Goal: Task Accomplishment & Management: Check status

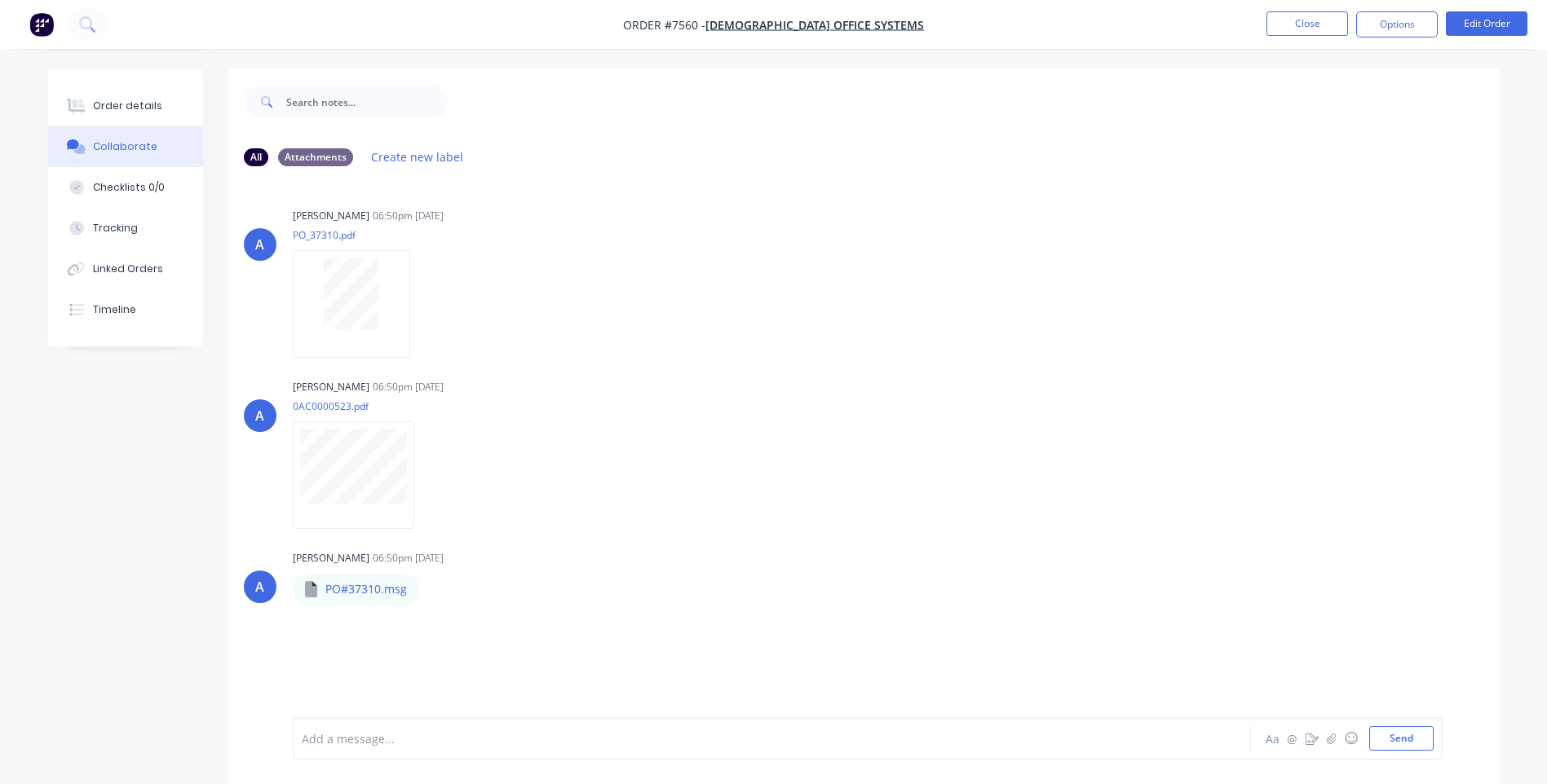
click at [125, 103] on div "Order details" at bounding box center [127, 105] width 69 height 14
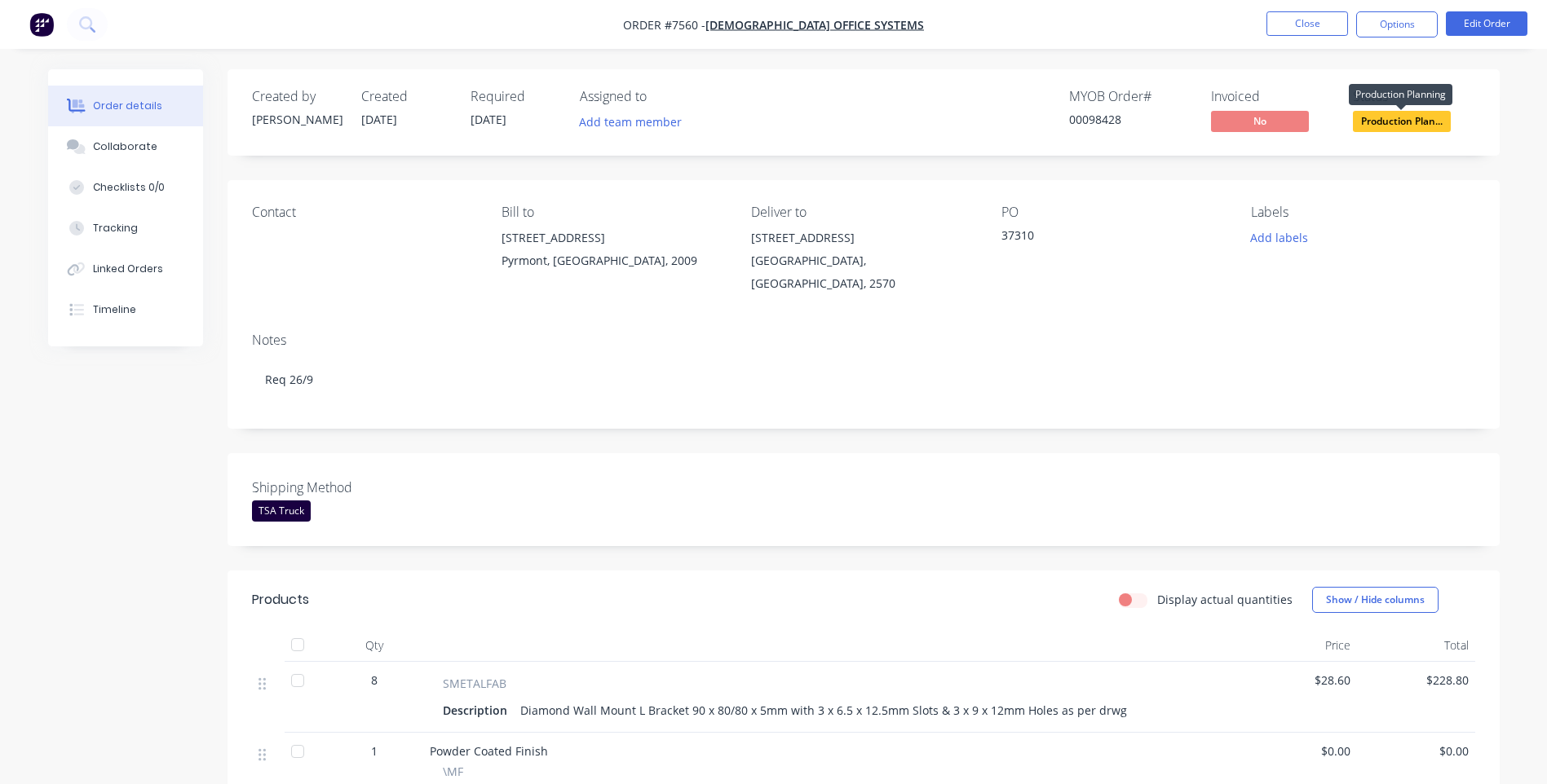
click at [1377, 119] on span "Production Plan..." at bounding box center [1401, 121] width 98 height 20
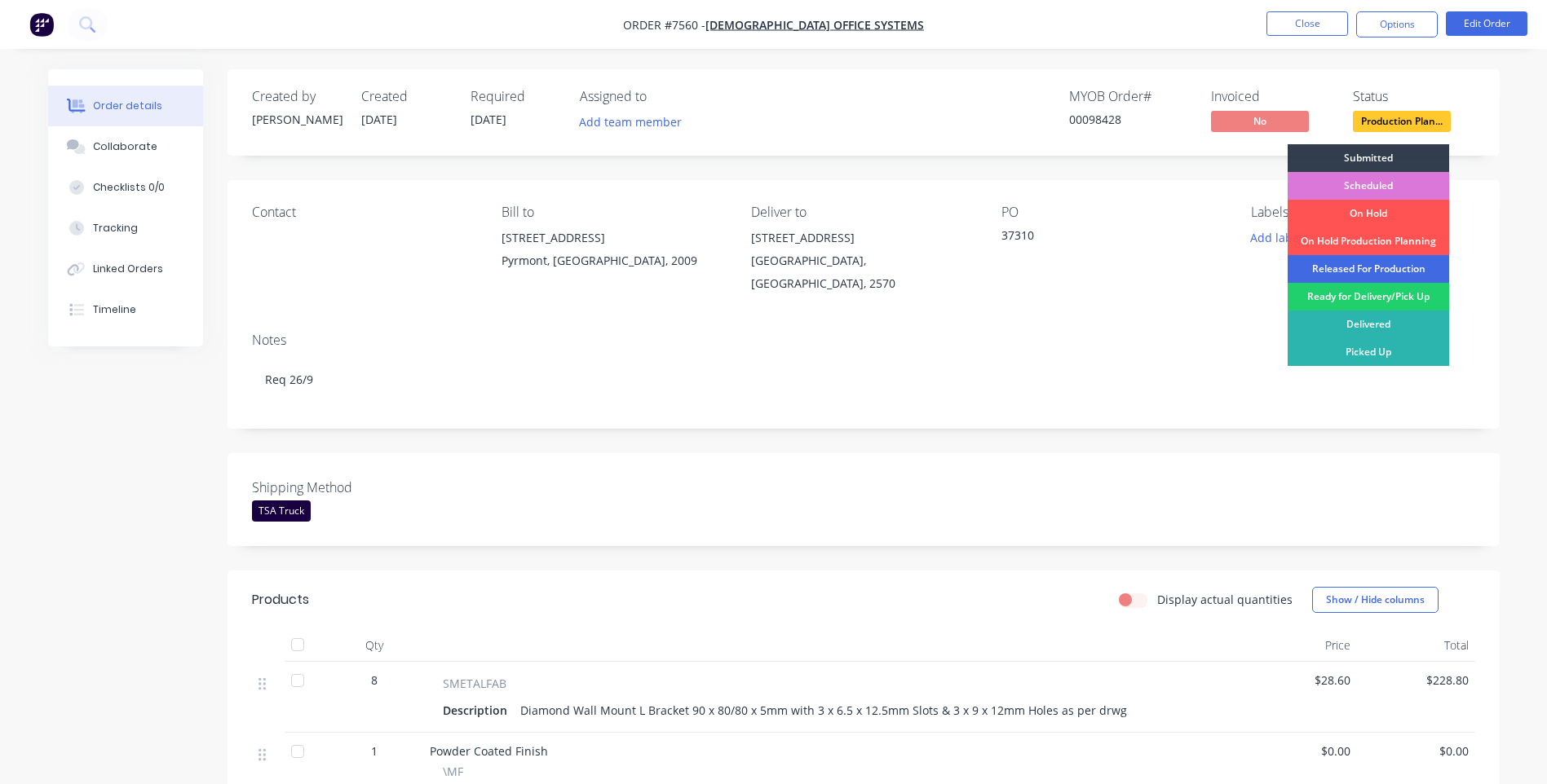
click at [1389, 266] on div "Released For Production" at bounding box center [1367, 269] width 161 height 28
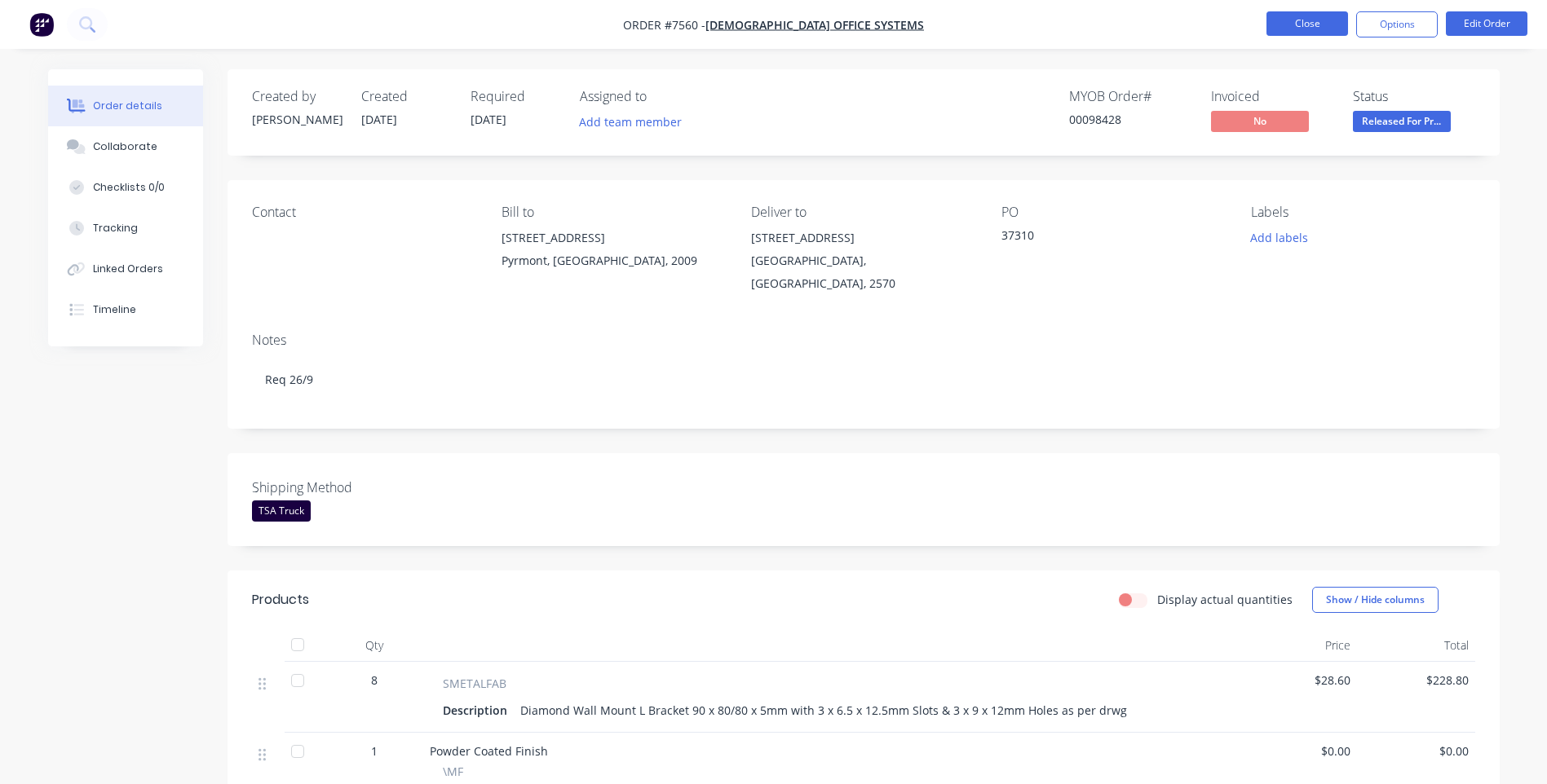
click at [1325, 29] on button "Close" at bounding box center [1307, 24] width 82 height 24
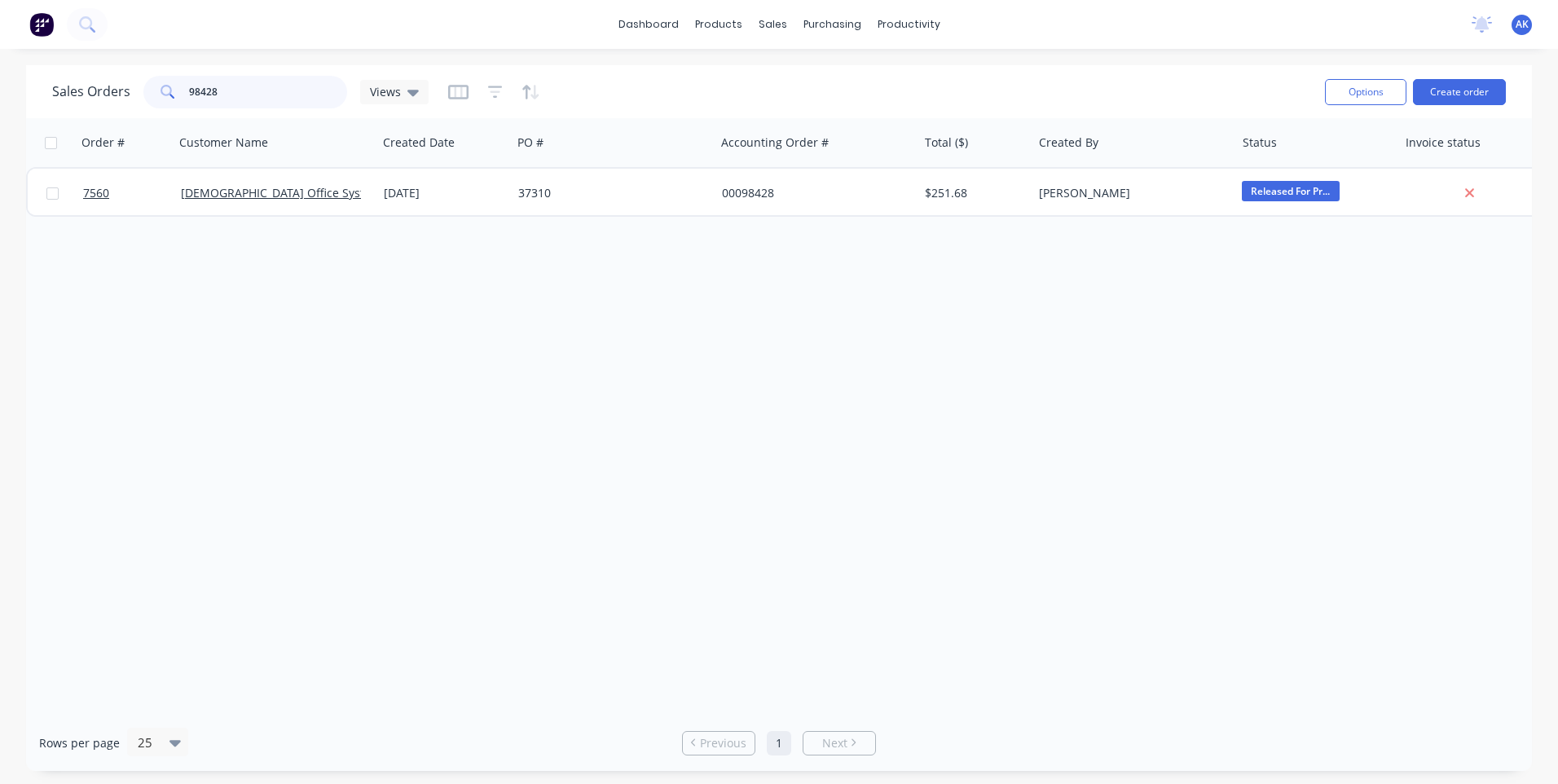
drag, startPoint x: 261, startPoint y: 88, endPoint x: 74, endPoint y: 110, distance: 188.3
click at [75, 110] on div "Sales Orders 98428 Views" at bounding box center [682, 91] width 1260 height 40
type input "98286"
drag, startPoint x: 233, startPoint y: 93, endPoint x: 55, endPoint y: 78, distance: 178.6
click at [55, 78] on div "Sales Orders 98286 Views" at bounding box center [240, 92] width 377 height 33
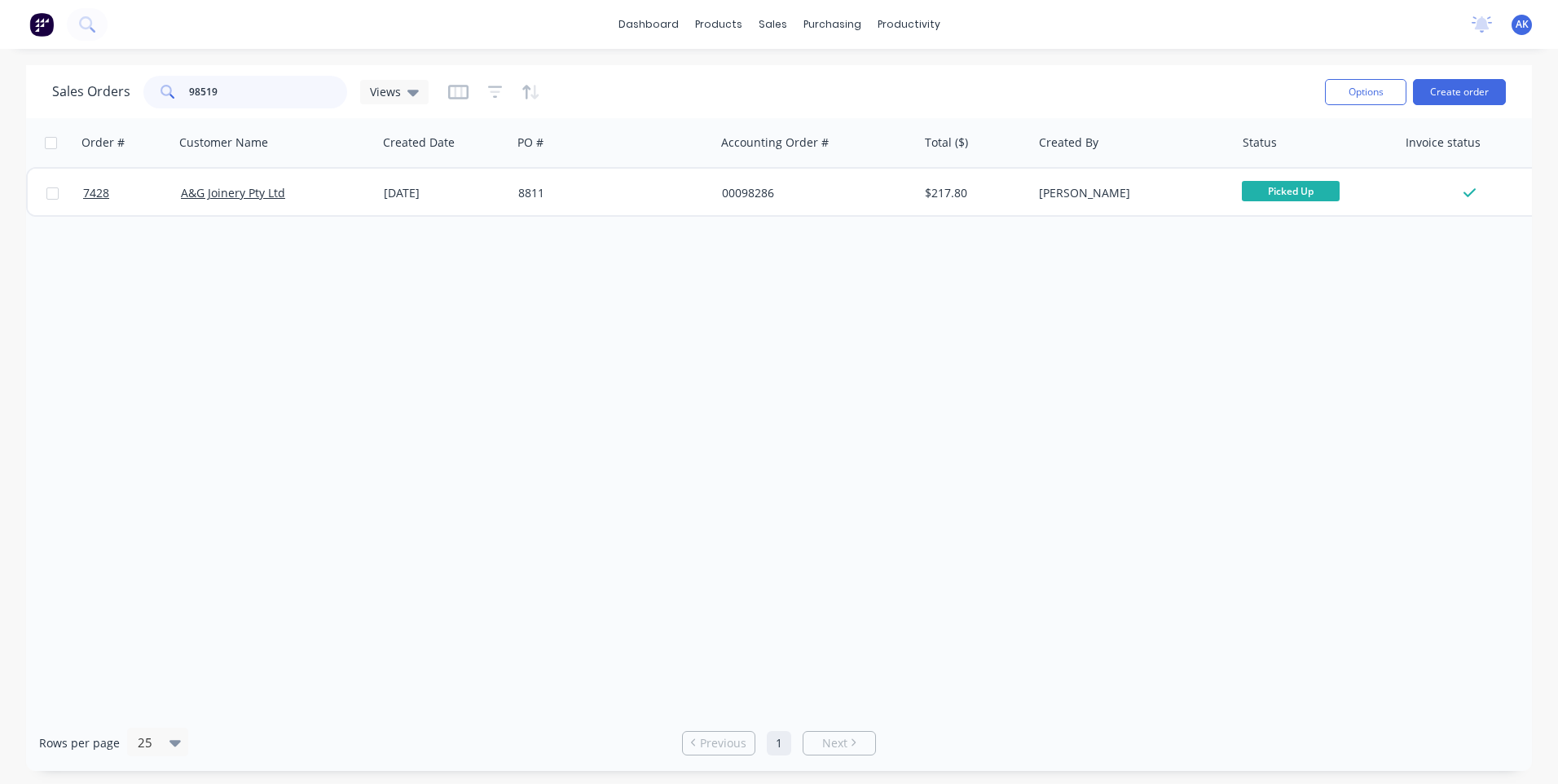
type input "98519"
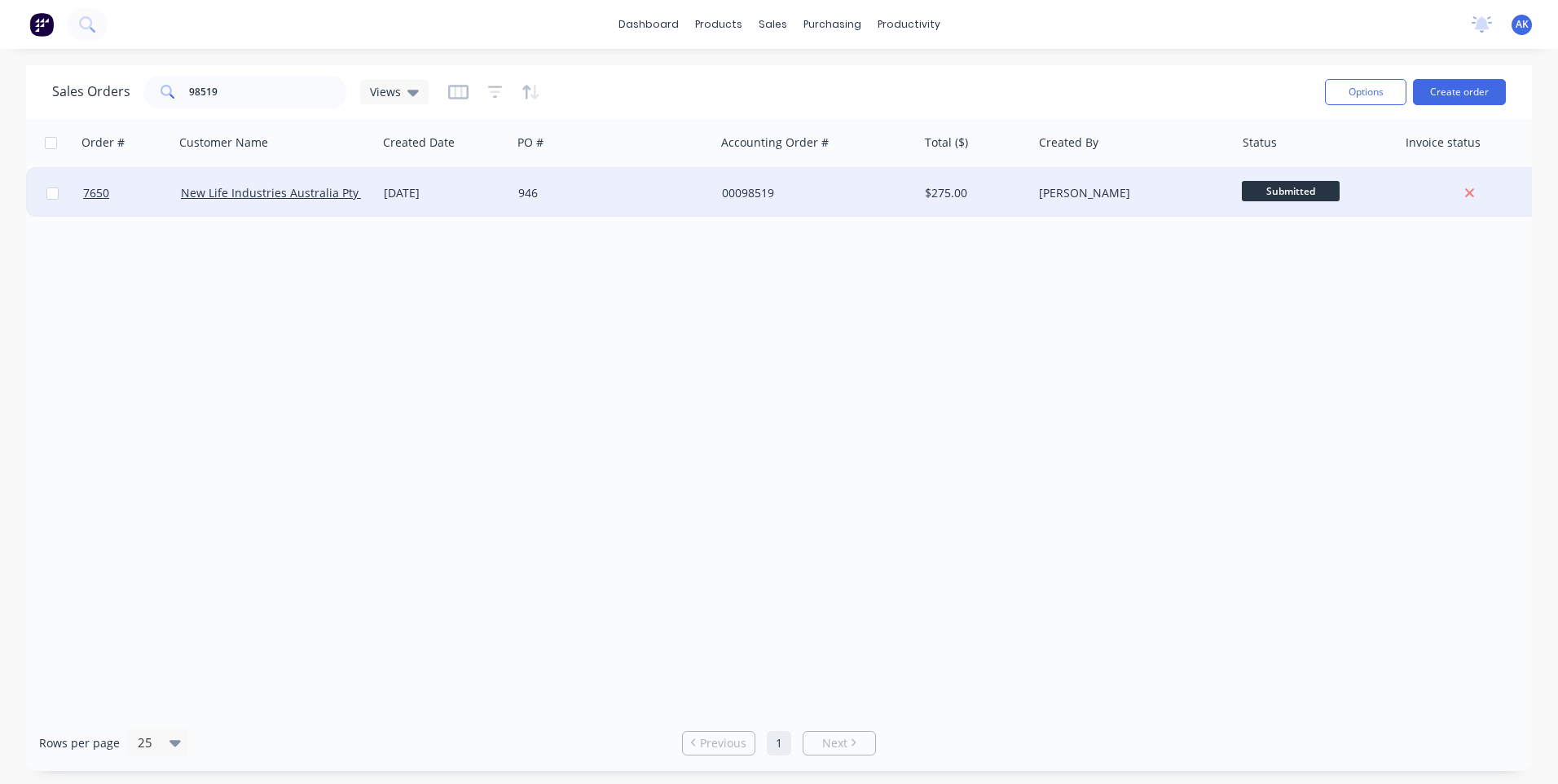
click at [437, 194] on div "[DATE]" at bounding box center [444, 192] width 121 height 16
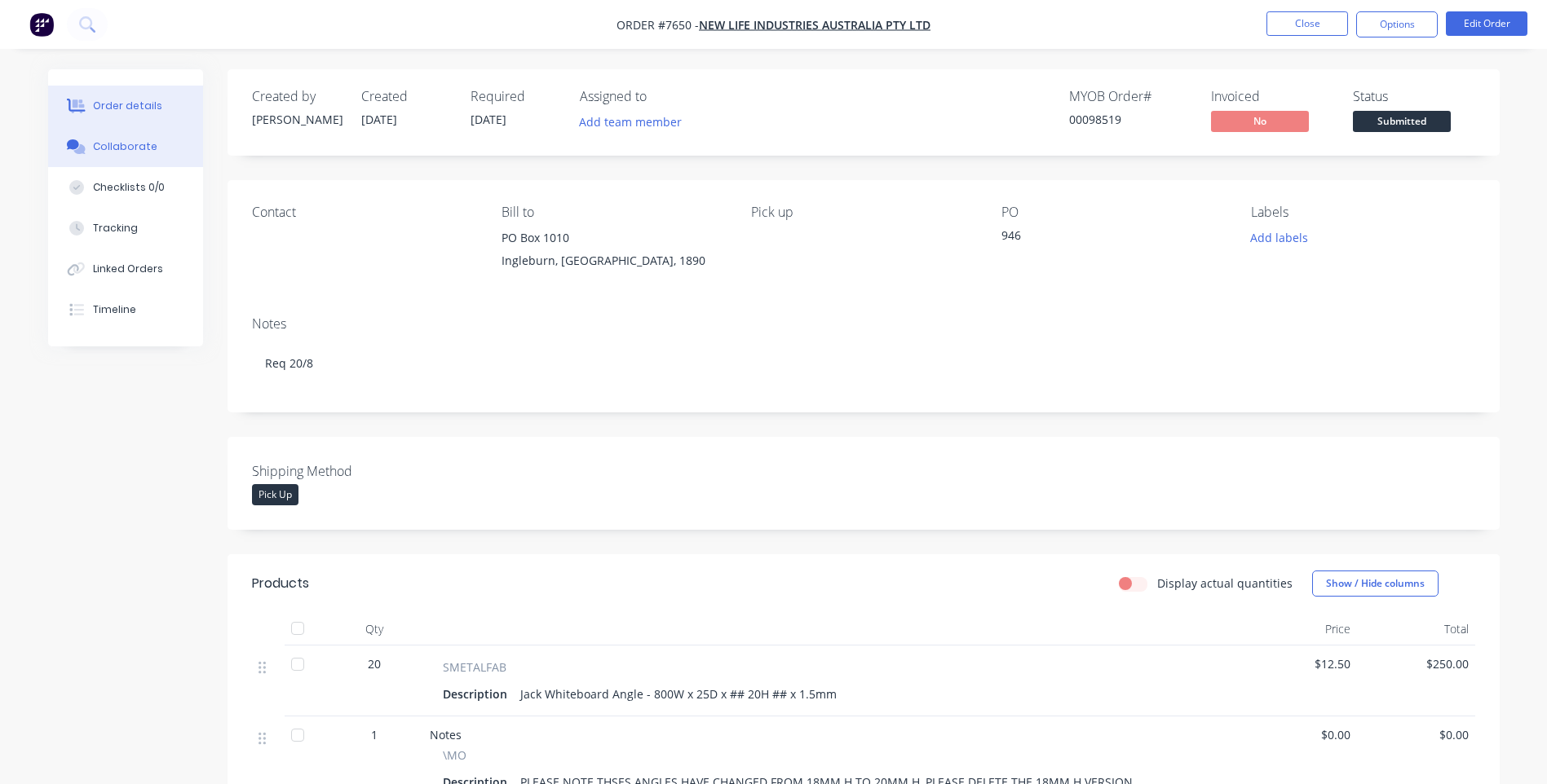
click at [84, 141] on icon at bounding box center [76, 146] width 19 height 14
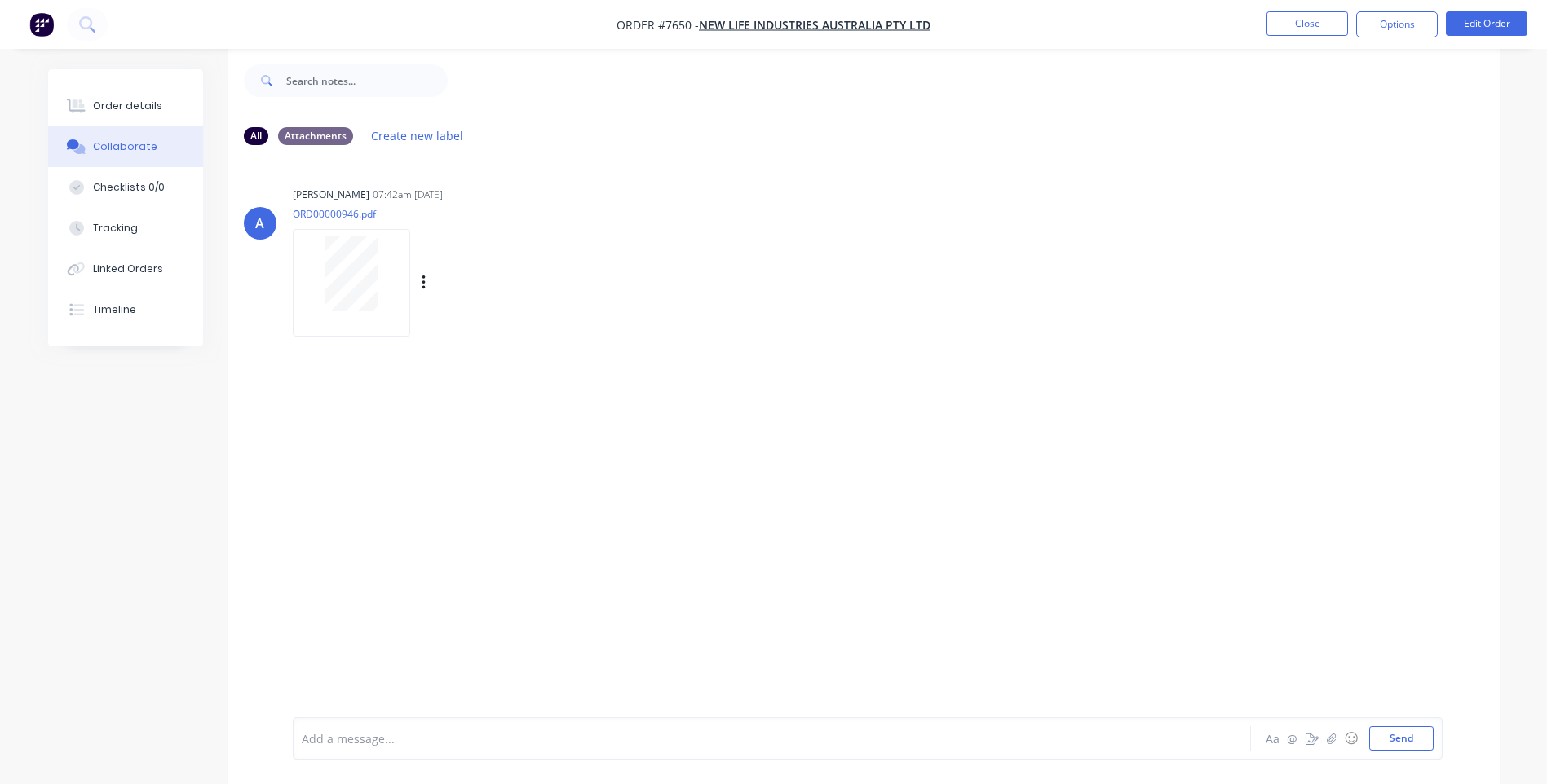
scroll to position [24, 0]
click at [1315, 19] on button "Close" at bounding box center [1307, 24] width 82 height 24
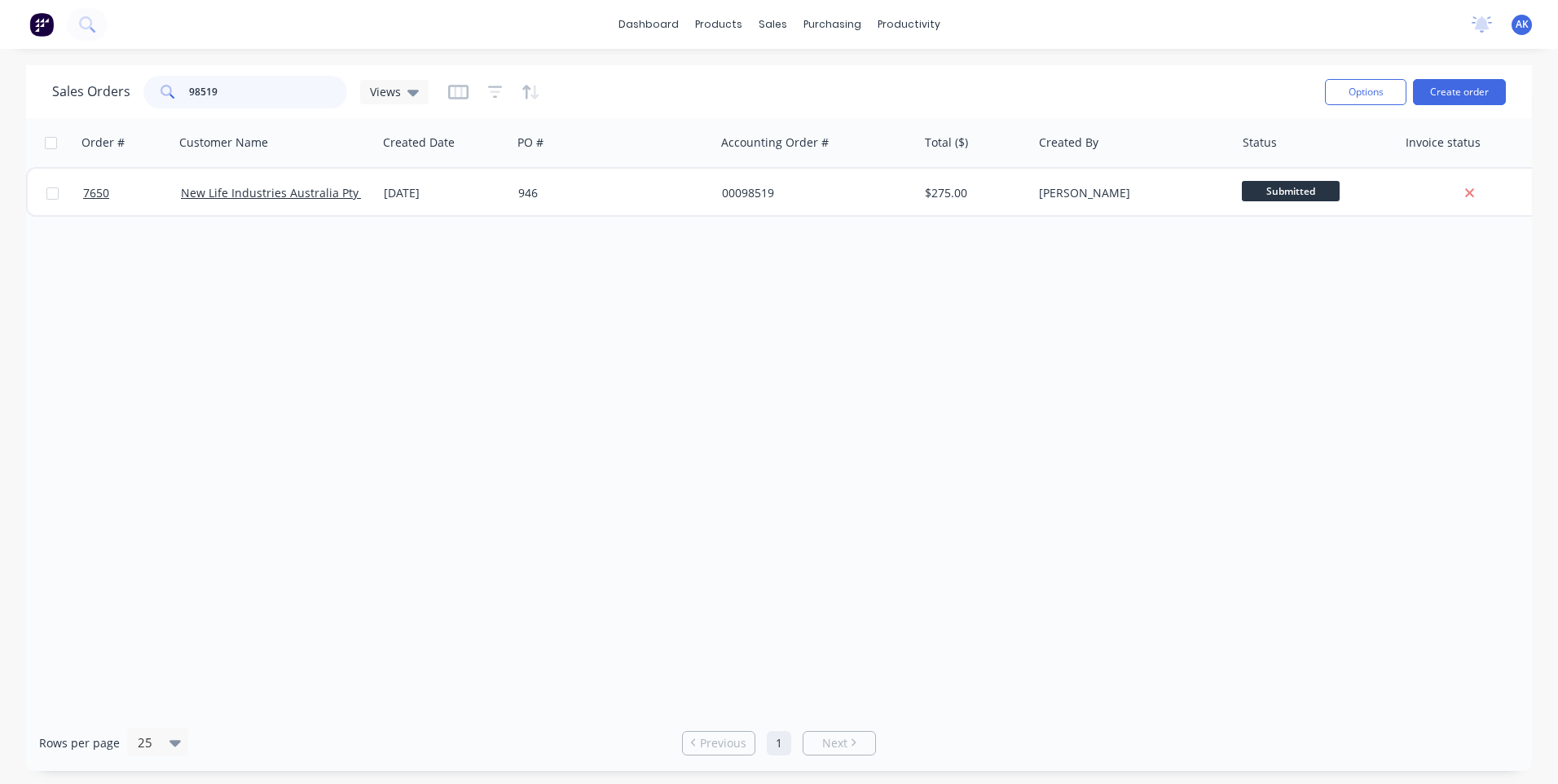
drag, startPoint x: 260, startPoint y: 94, endPoint x: 252, endPoint y: 93, distance: 8.1
click at [252, 93] on input "98519" at bounding box center [268, 92] width 158 height 33
type input "98488"
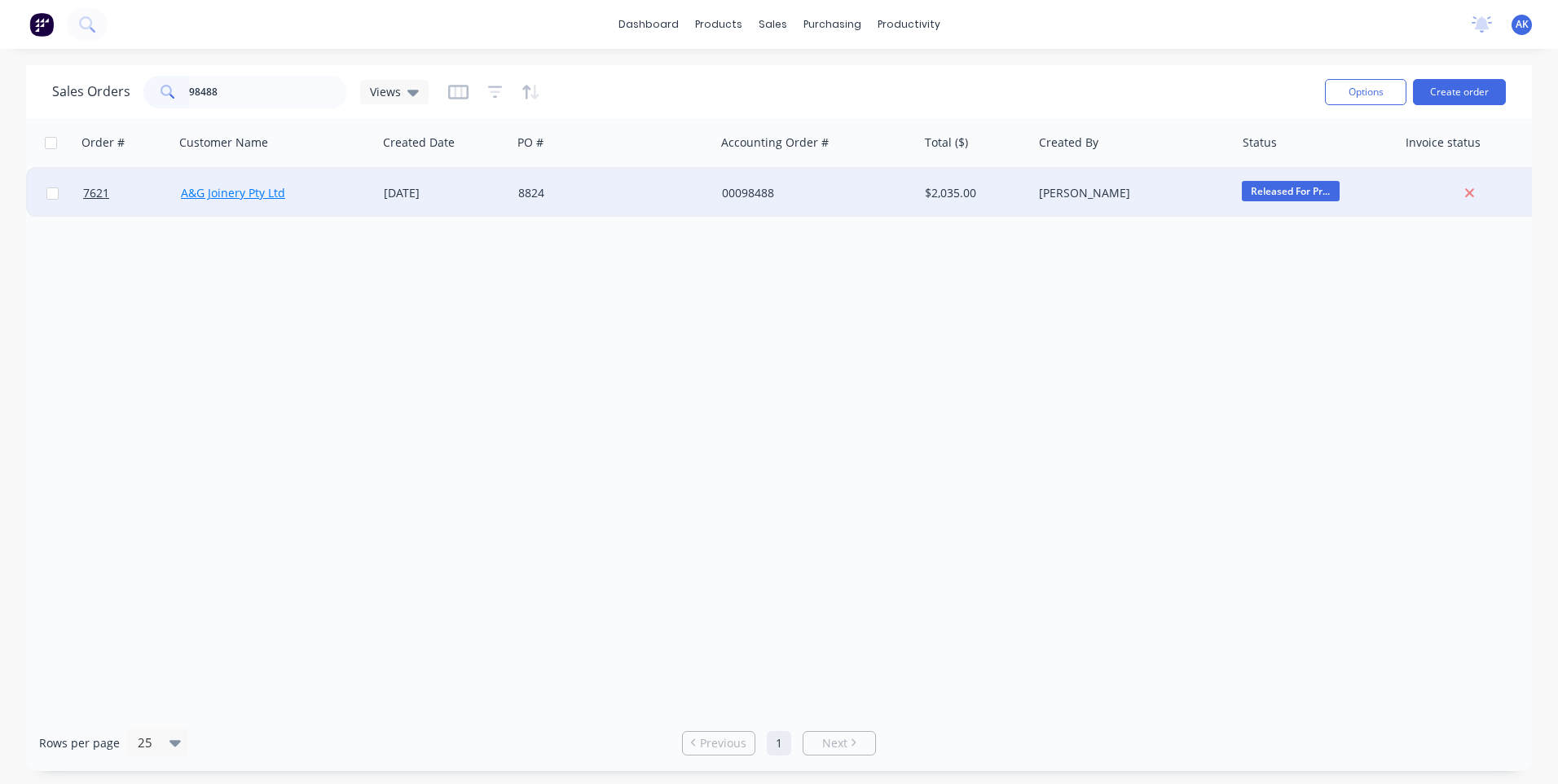
click at [264, 188] on link "A&G Joinery Pty Ltd" at bounding box center [234, 192] width 105 height 15
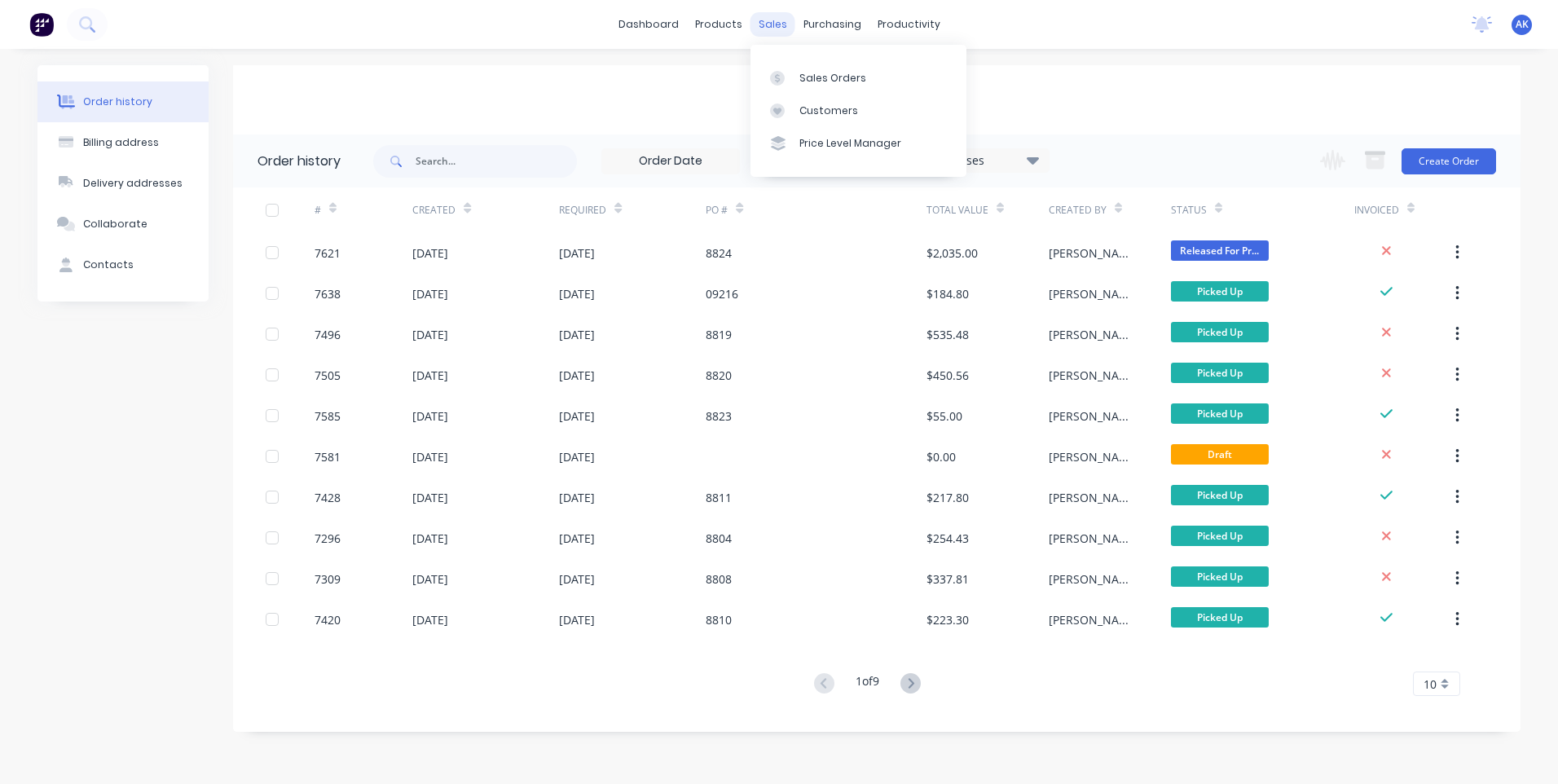
click at [780, 28] on div "sales" at bounding box center [772, 24] width 45 height 24
click at [811, 77] on div "Sales Orders" at bounding box center [832, 78] width 67 height 14
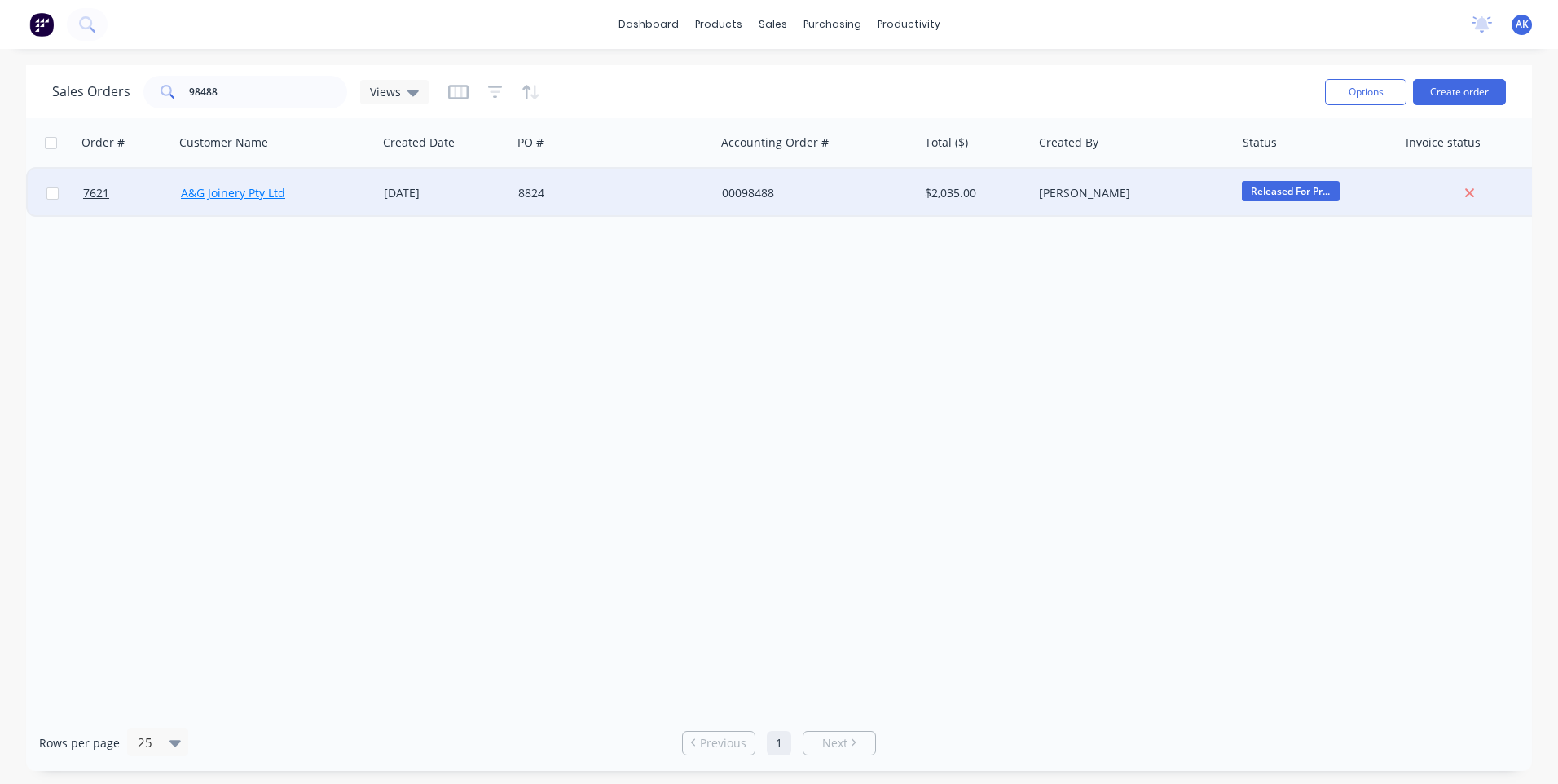
click at [259, 196] on link "A&G Joinery Pty Ltd" at bounding box center [234, 192] width 105 height 15
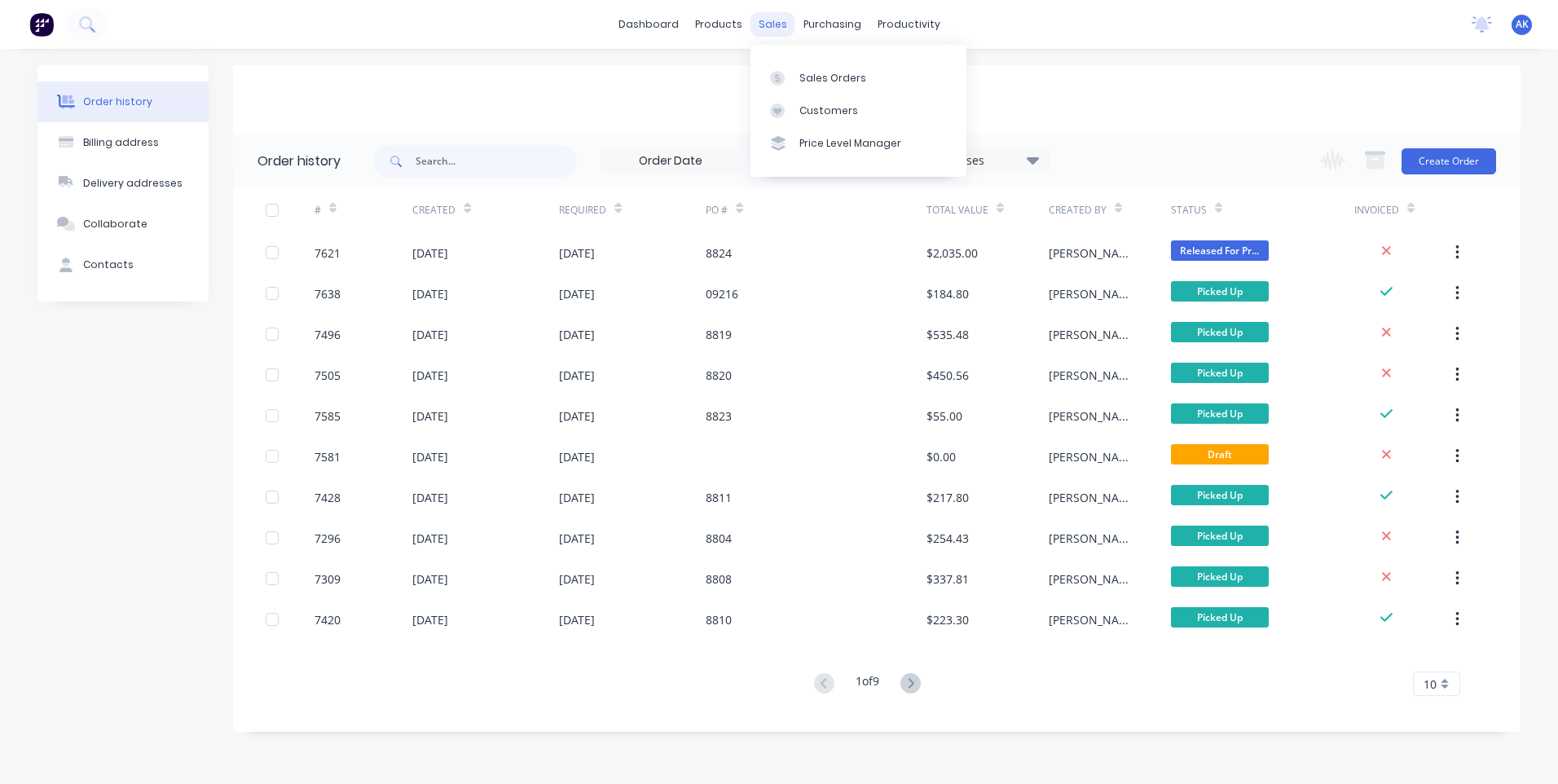
click at [778, 22] on div "sales" at bounding box center [772, 24] width 45 height 24
click at [755, 21] on div "sales" at bounding box center [772, 24] width 45 height 24
click at [789, 72] on div at bounding box center [782, 78] width 24 height 14
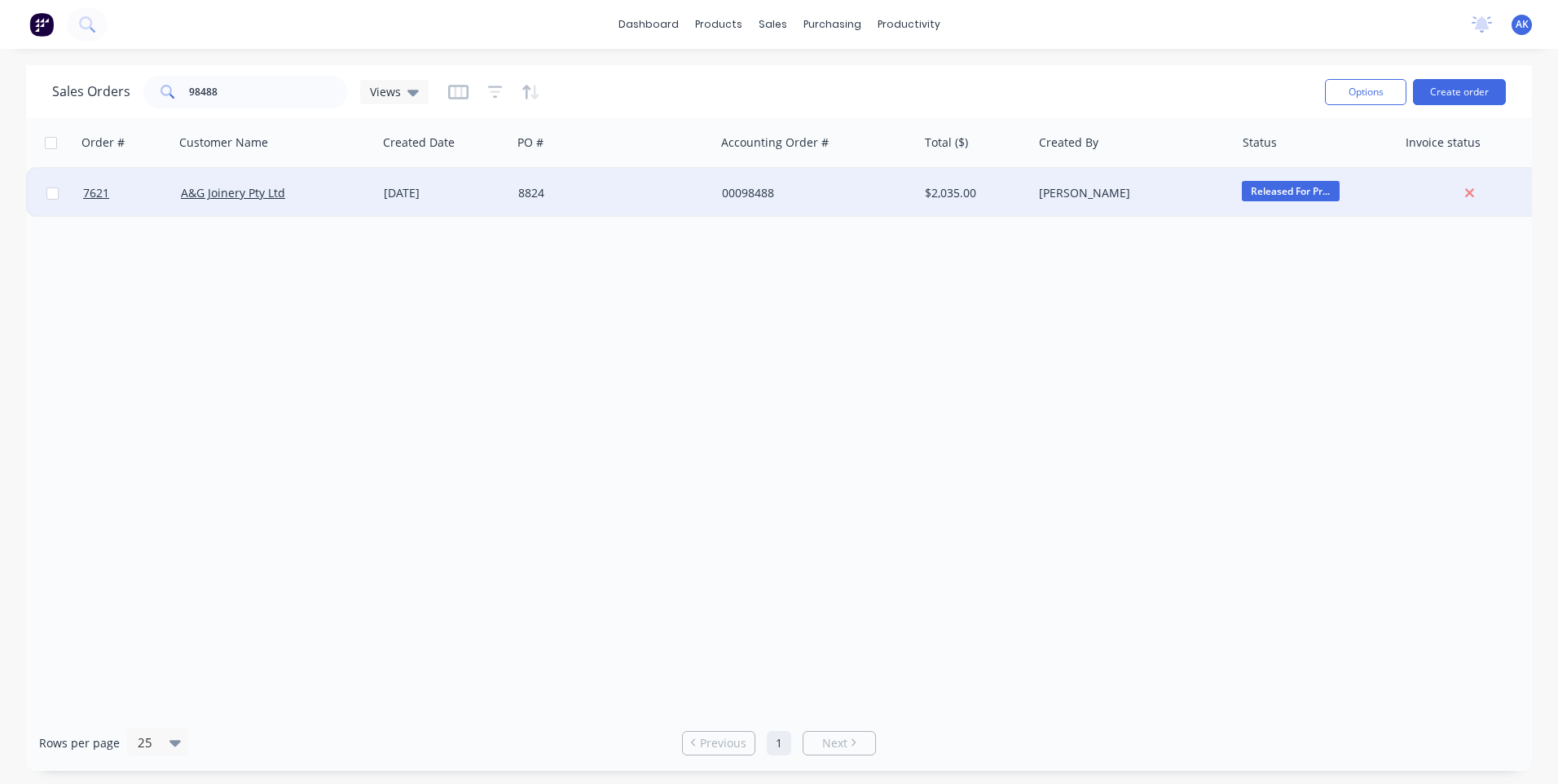
click at [429, 193] on div "[DATE]" at bounding box center [444, 192] width 121 height 16
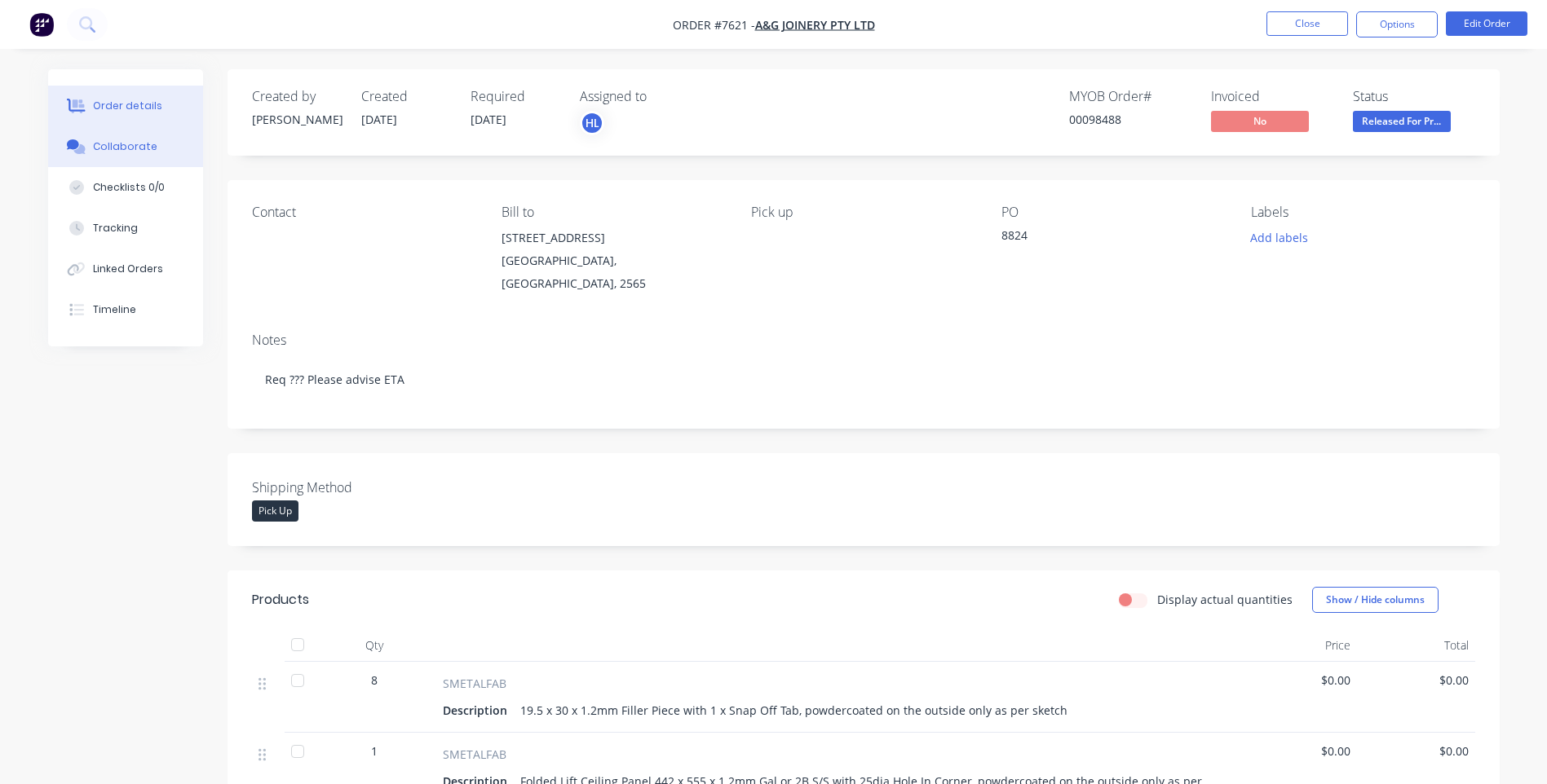
click at [137, 151] on div "Collaborate" at bounding box center [125, 146] width 64 height 14
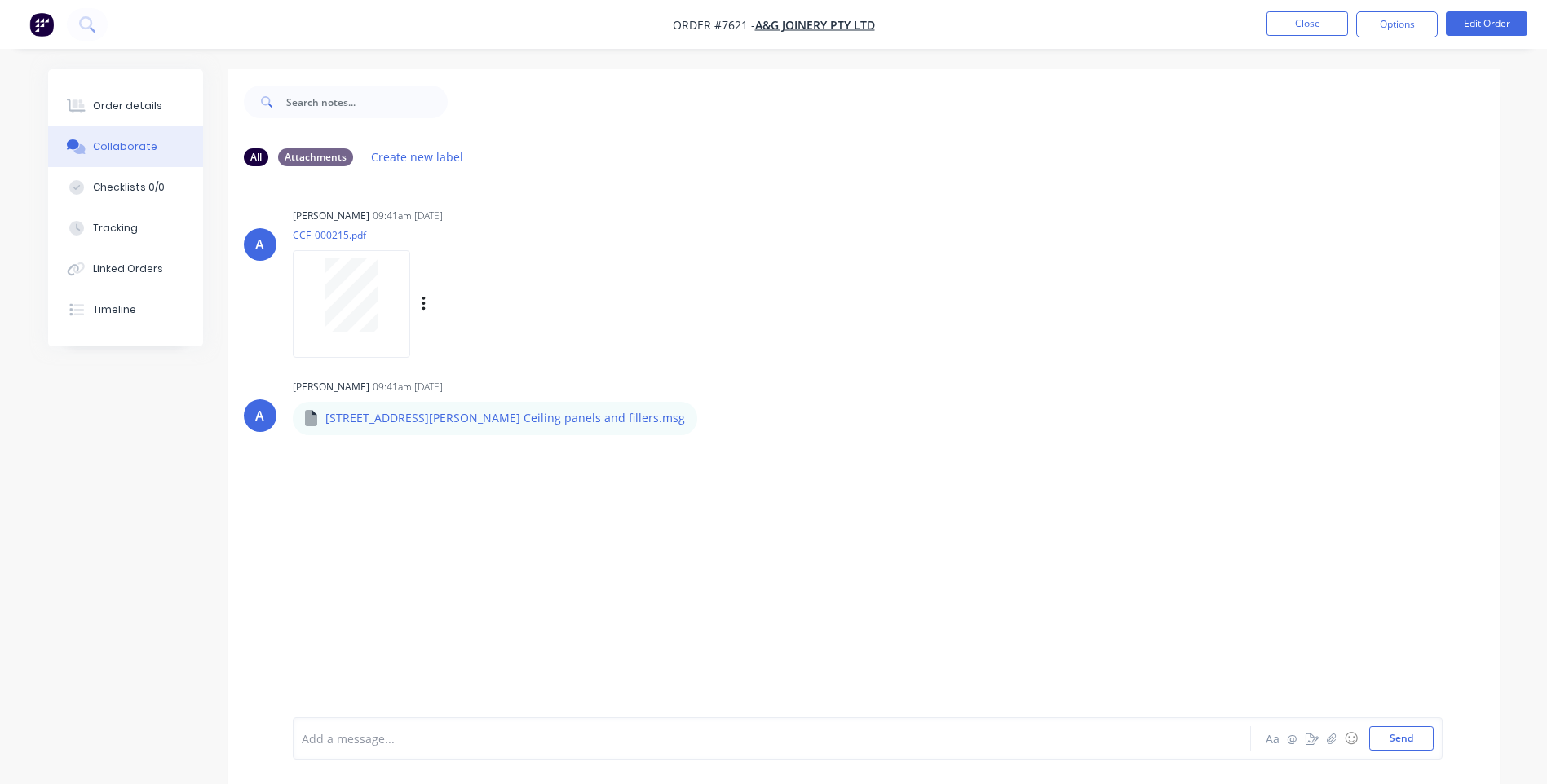
click at [322, 293] on div at bounding box center [352, 294] width 103 height 74
click at [1318, 24] on button "Close" at bounding box center [1307, 24] width 82 height 24
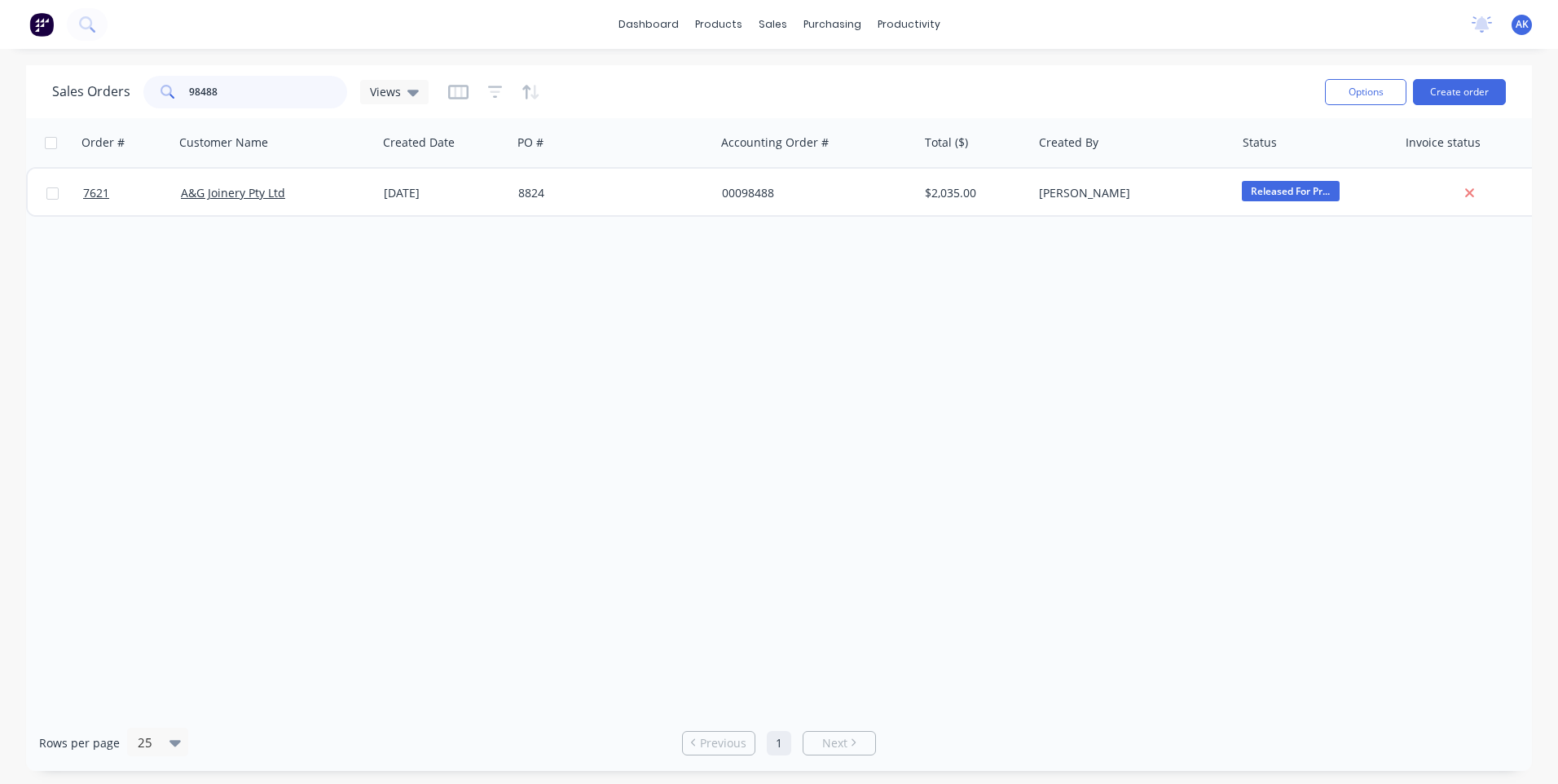
drag, startPoint x: 265, startPoint y: 94, endPoint x: 99, endPoint y: 85, distance: 166.2
click at [99, 85] on div "Sales Orders 98488 Views" at bounding box center [240, 92] width 377 height 33
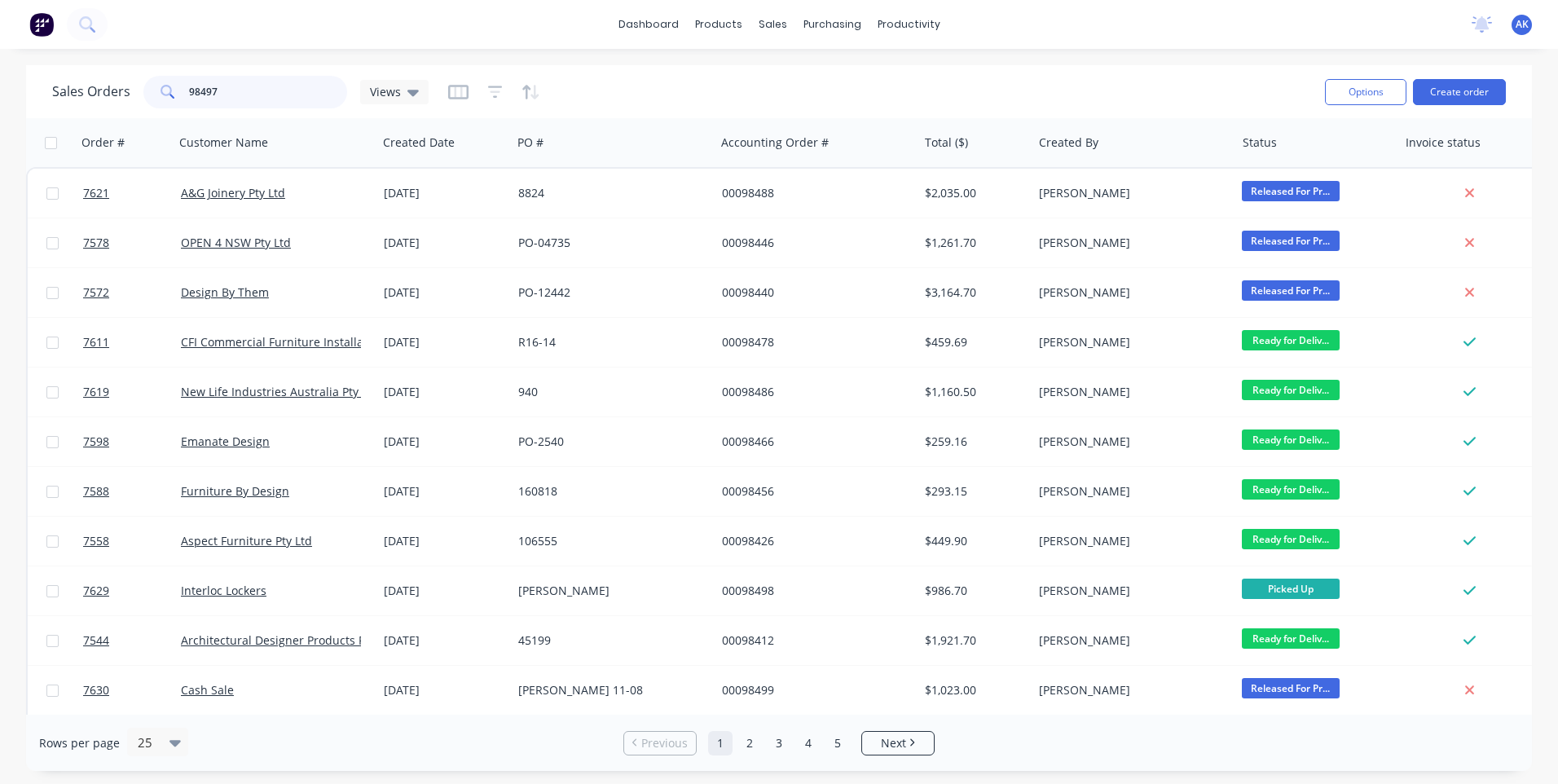
type input "98497"
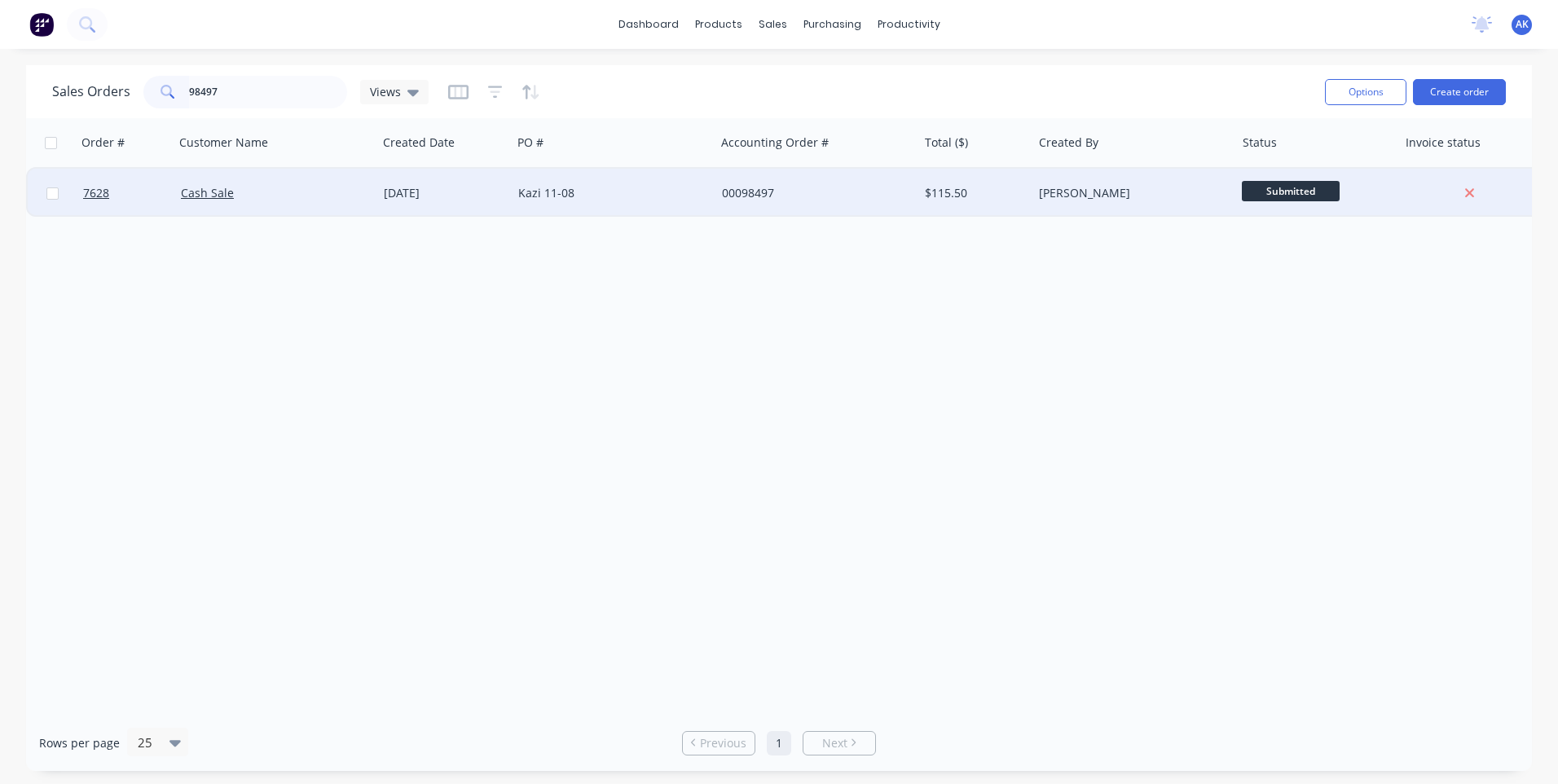
click at [410, 191] on div "[DATE]" at bounding box center [444, 192] width 121 height 16
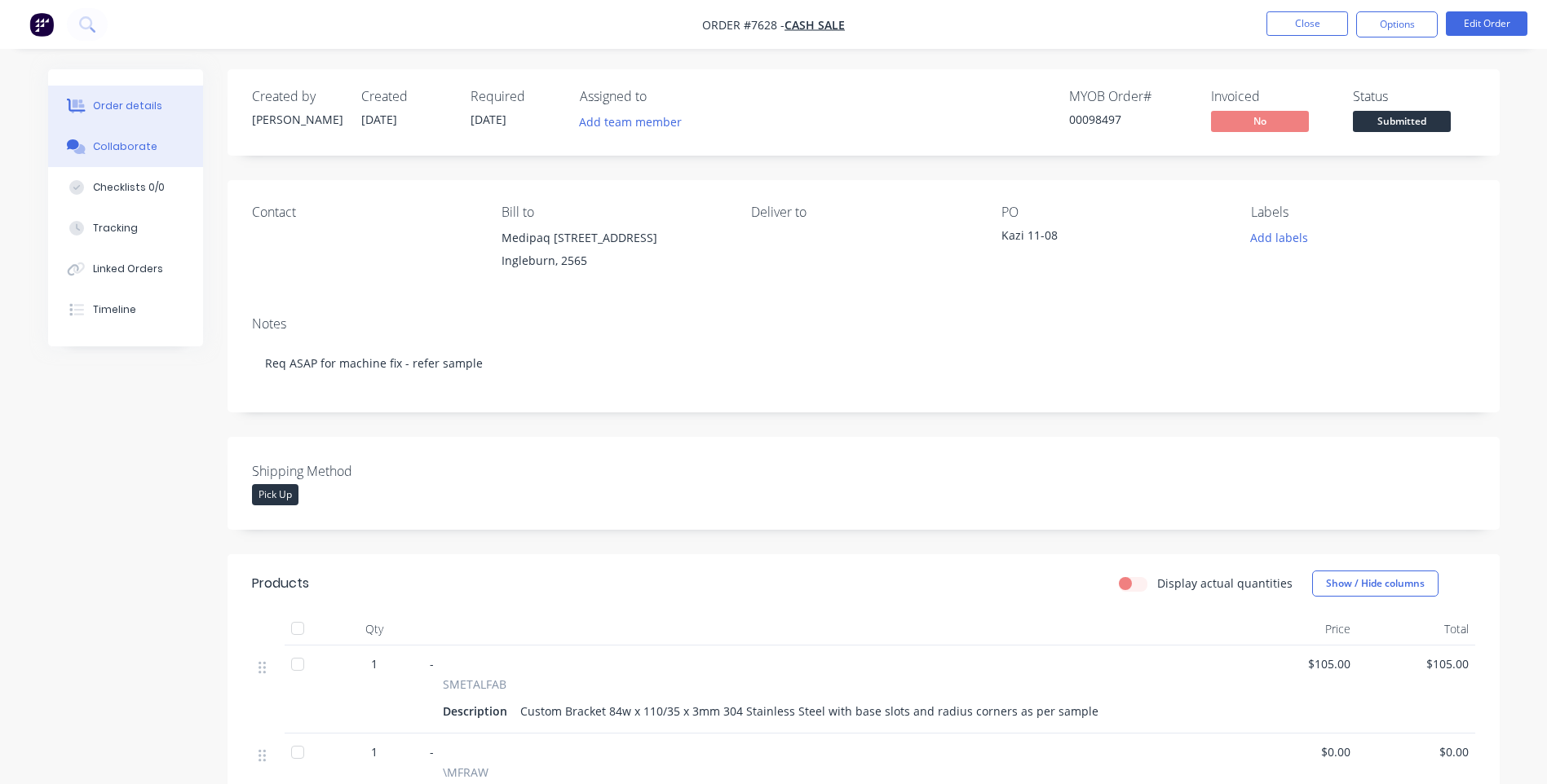
click at [141, 147] on div "Collaborate" at bounding box center [125, 146] width 64 height 14
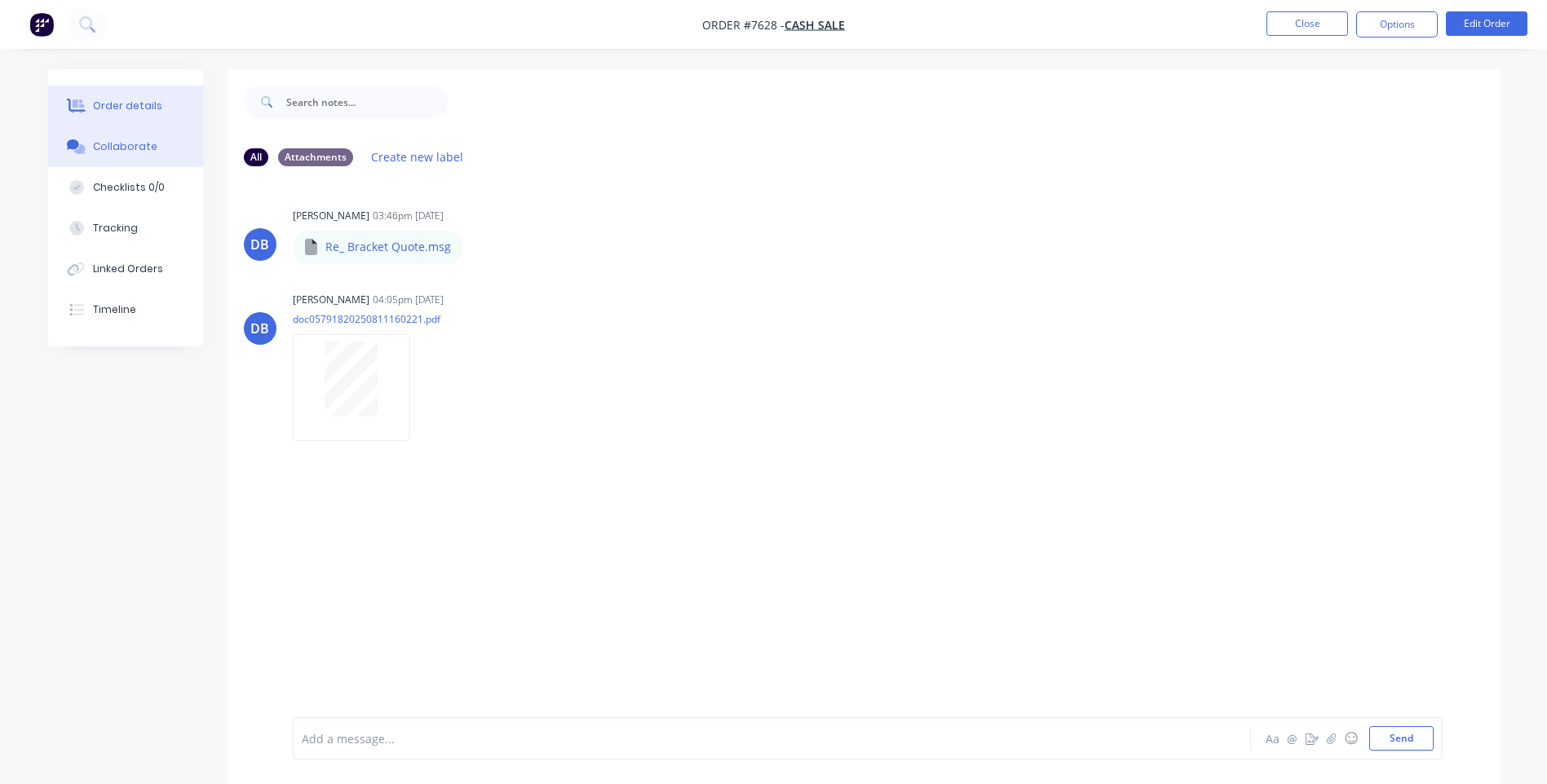
click at [137, 103] on div "Order details" at bounding box center [127, 105] width 69 height 14
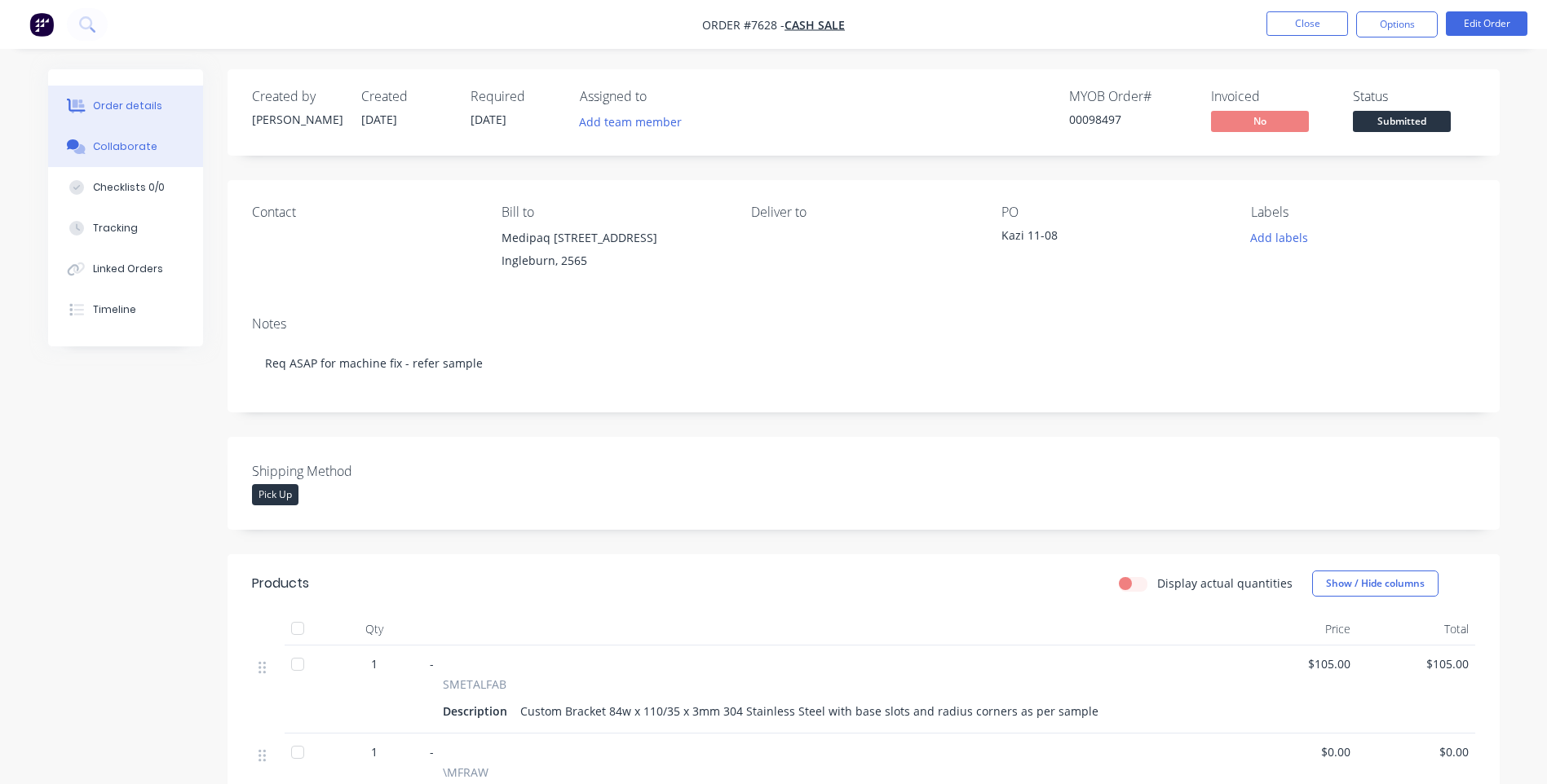
click at [126, 148] on div "Collaborate" at bounding box center [125, 146] width 64 height 14
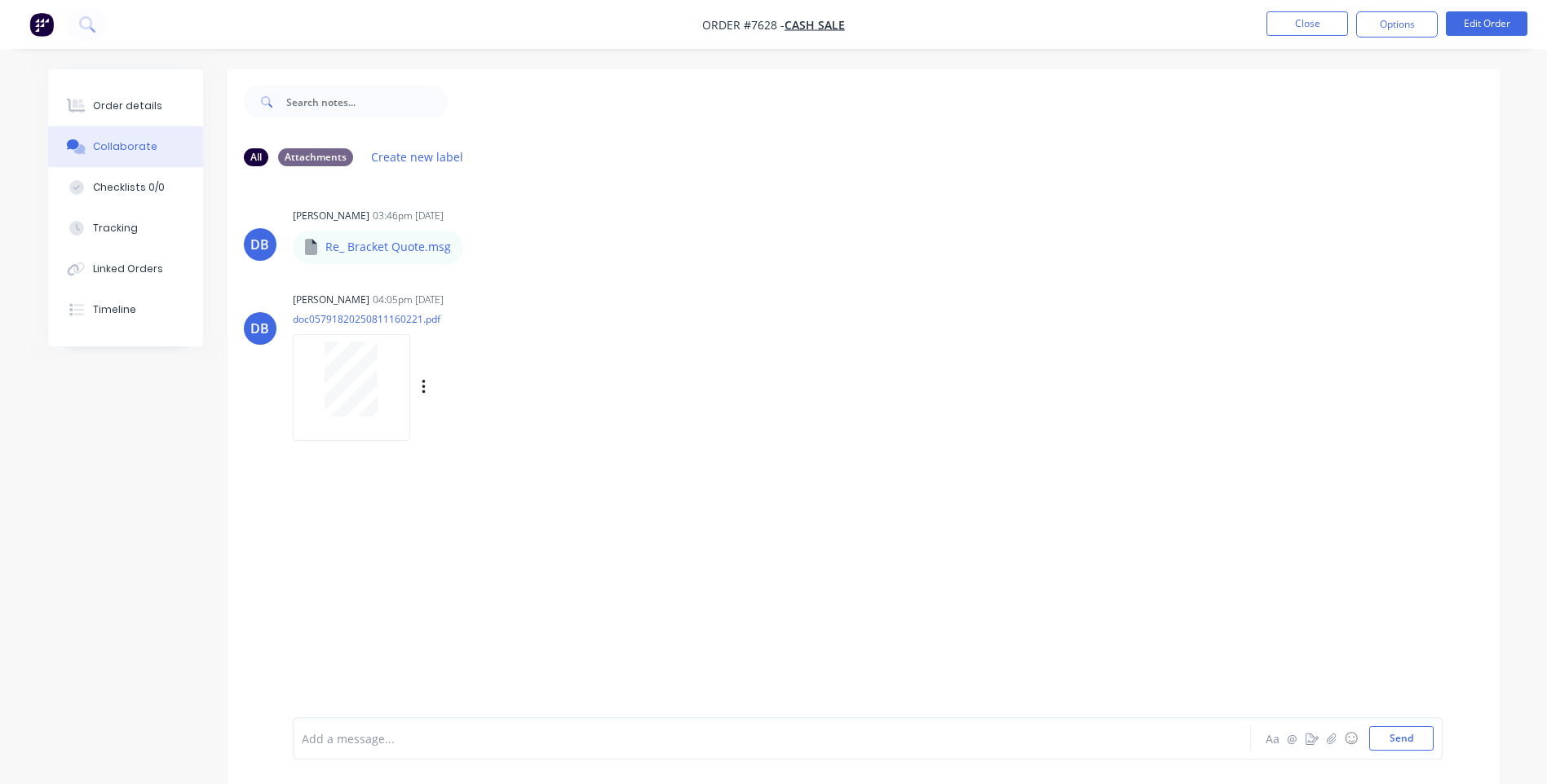
click at [382, 376] on div at bounding box center [352, 379] width 103 height 75
click at [1309, 25] on button "Close" at bounding box center [1307, 24] width 82 height 24
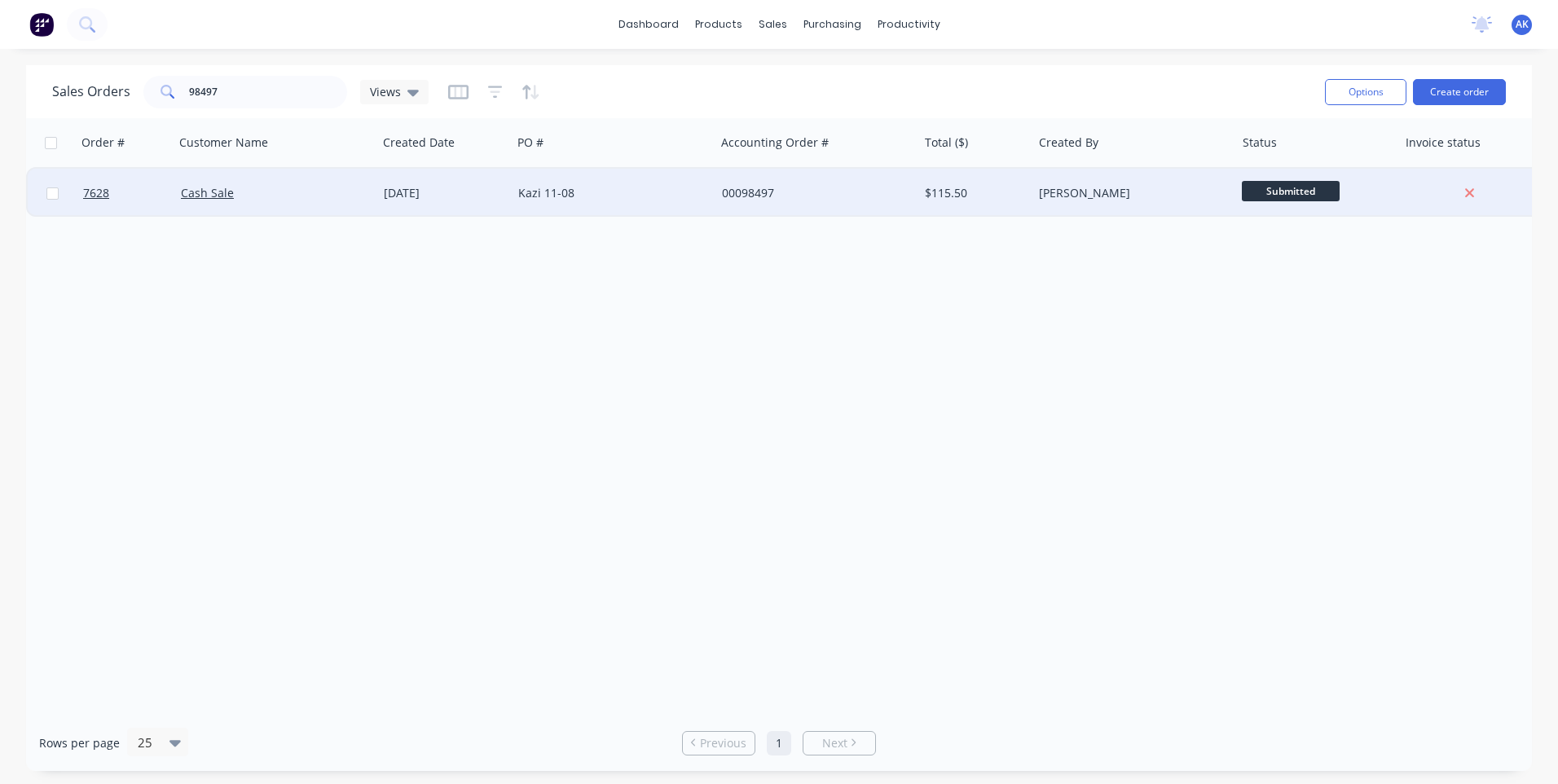
click at [435, 192] on div "[DATE]" at bounding box center [444, 192] width 121 height 16
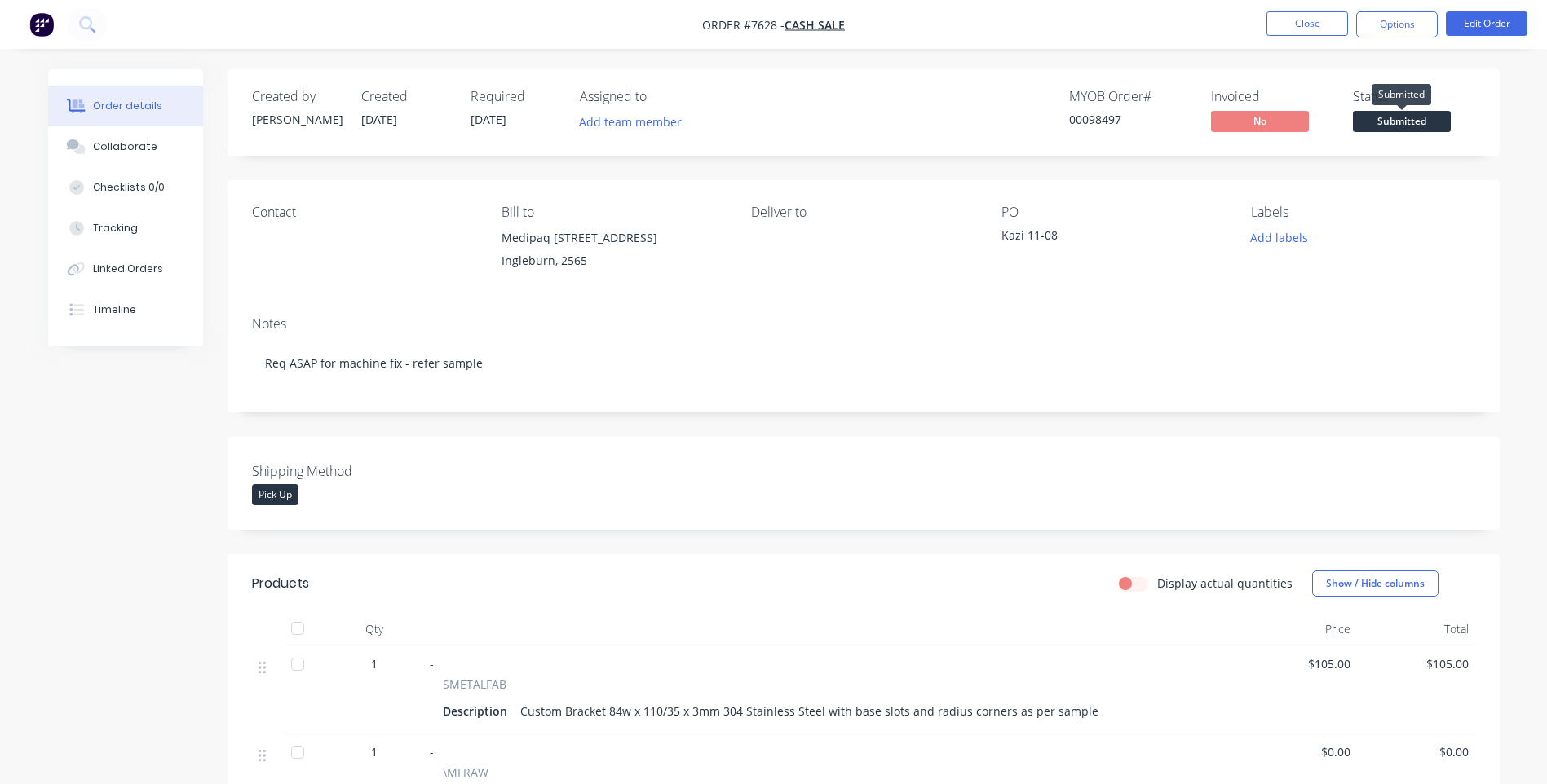
click at [1414, 122] on span "Submitted" at bounding box center [1401, 121] width 98 height 20
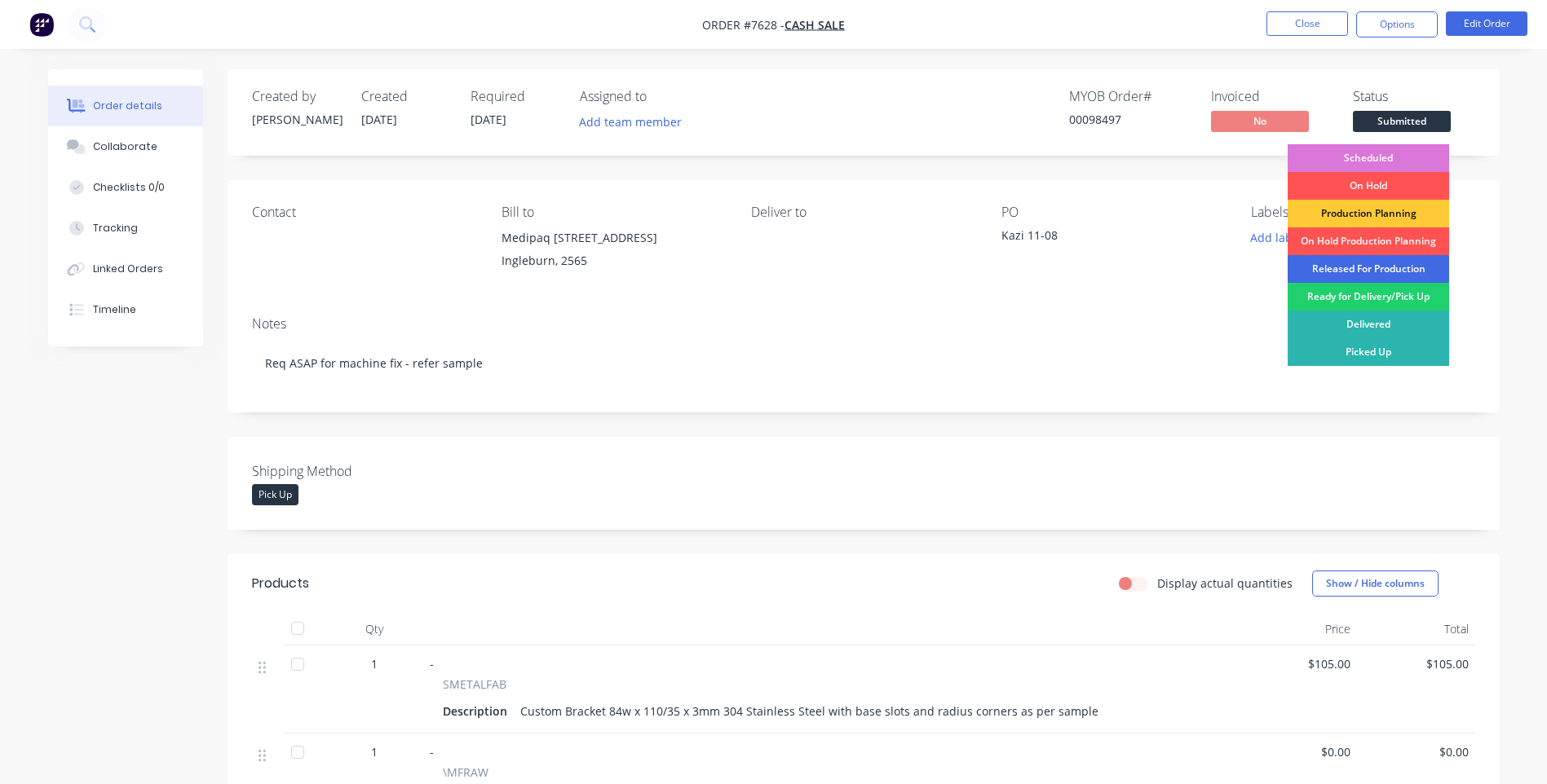
click at [1366, 266] on div "Released For Production" at bounding box center [1367, 269] width 161 height 28
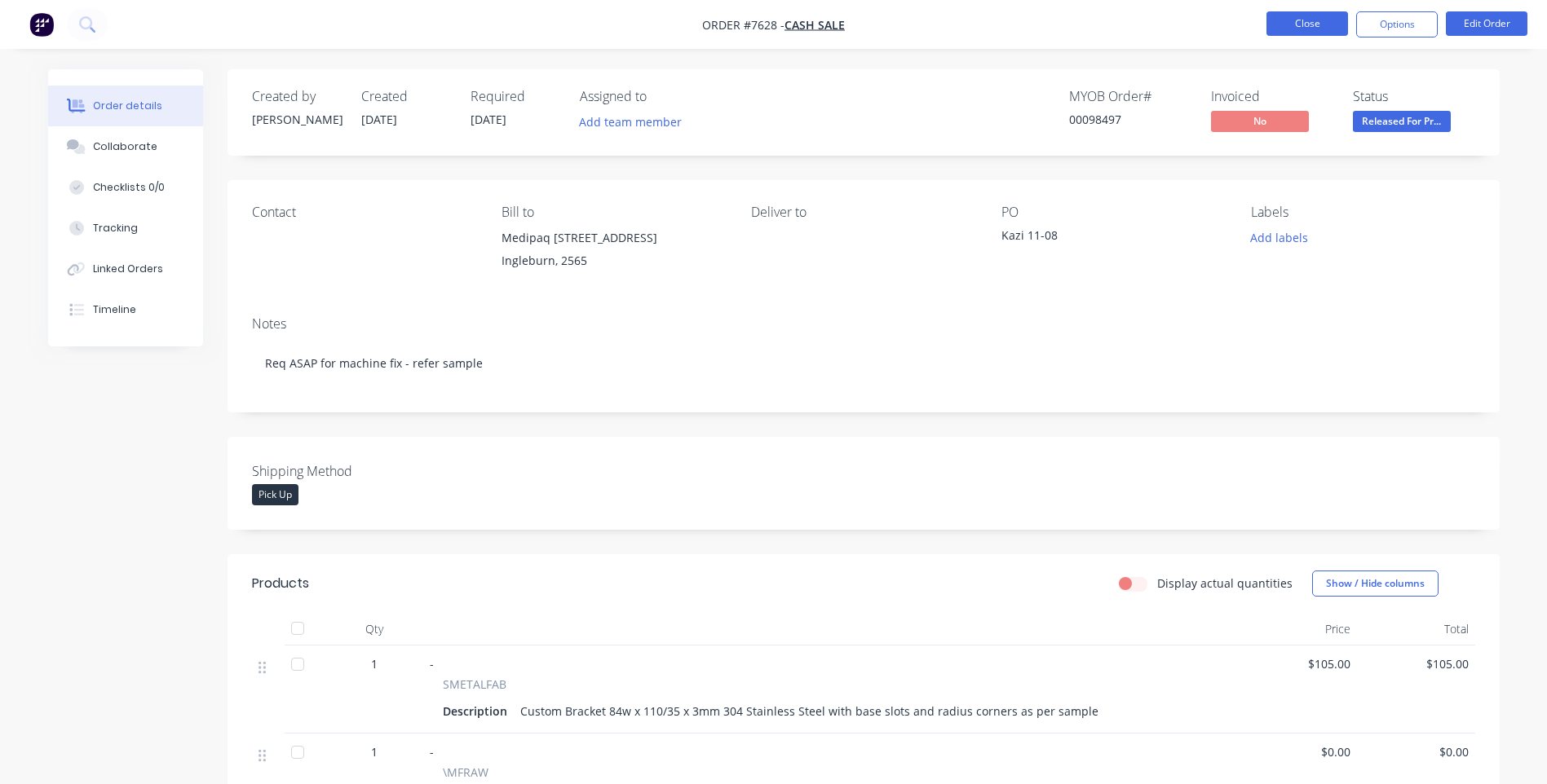
click at [1324, 26] on button "Close" at bounding box center [1307, 24] width 82 height 24
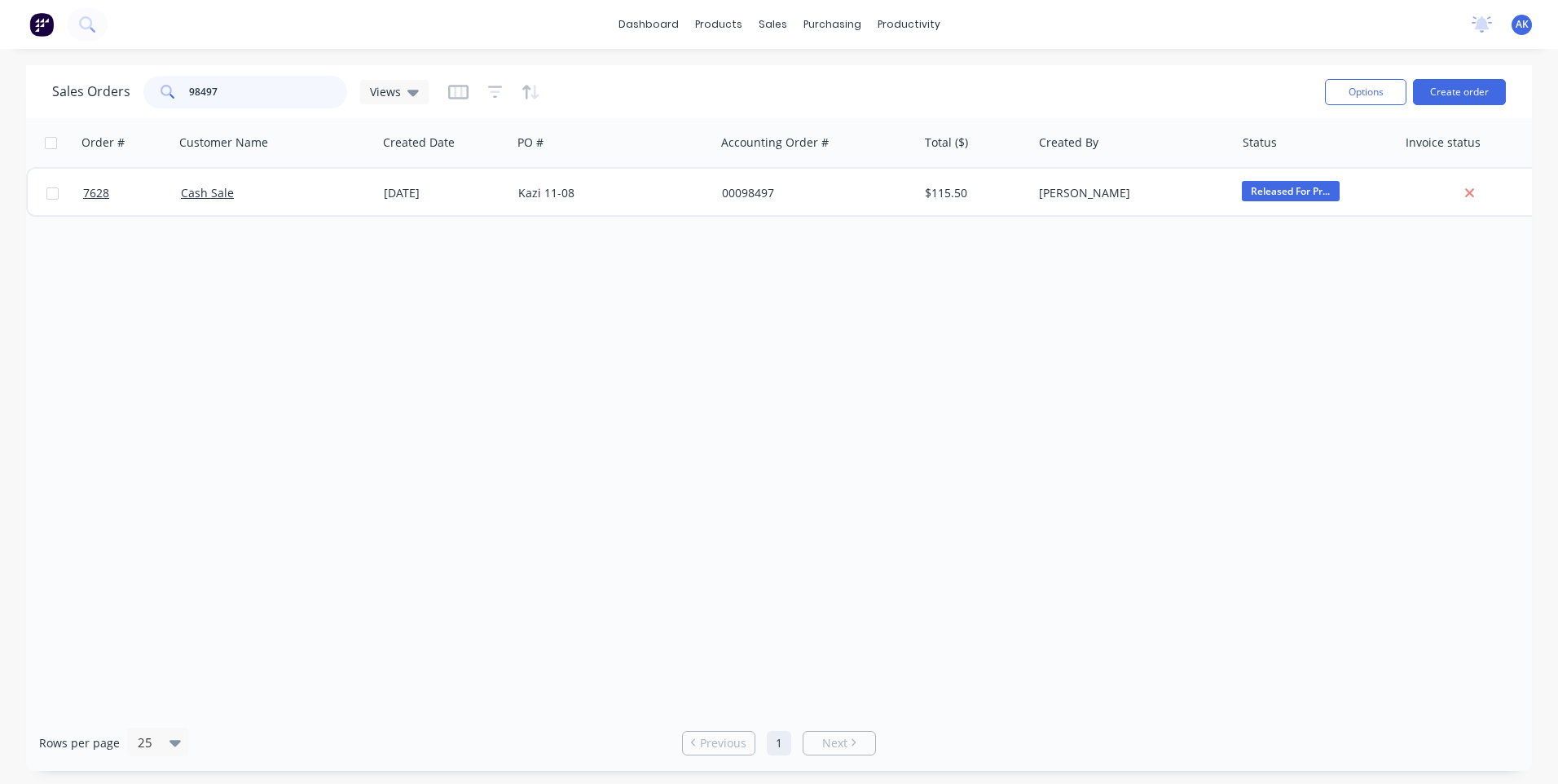
drag, startPoint x: 246, startPoint y: 84, endPoint x: 105, endPoint y: 106, distance: 142.7
click at [106, 105] on div "Sales Orders 98497 Views" at bounding box center [240, 92] width 377 height 33
type input "97592"
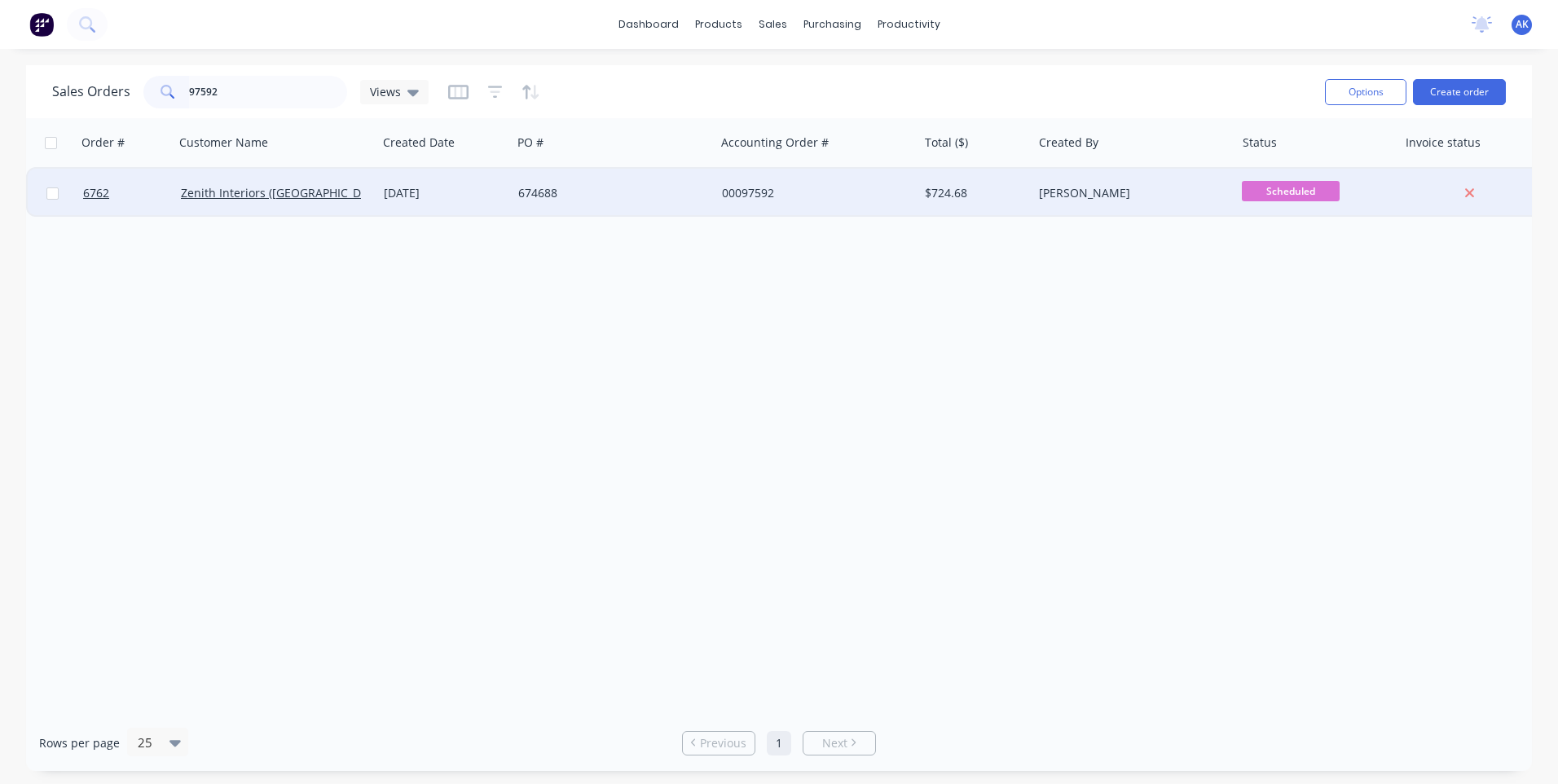
click at [461, 196] on div "[DATE]" at bounding box center [444, 192] width 121 height 16
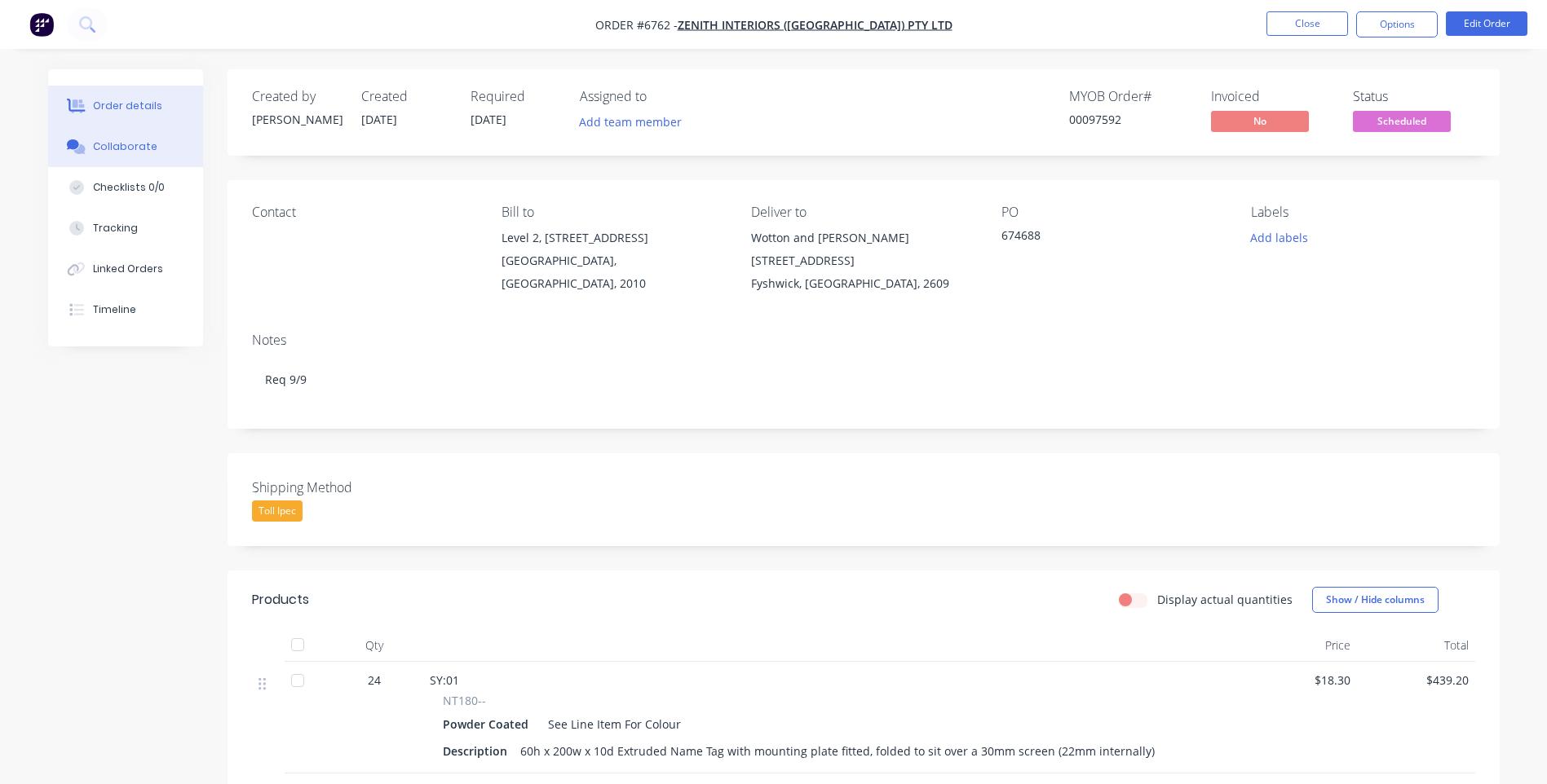
click at [121, 137] on button "Collaborate" at bounding box center [126, 147] width 155 height 40
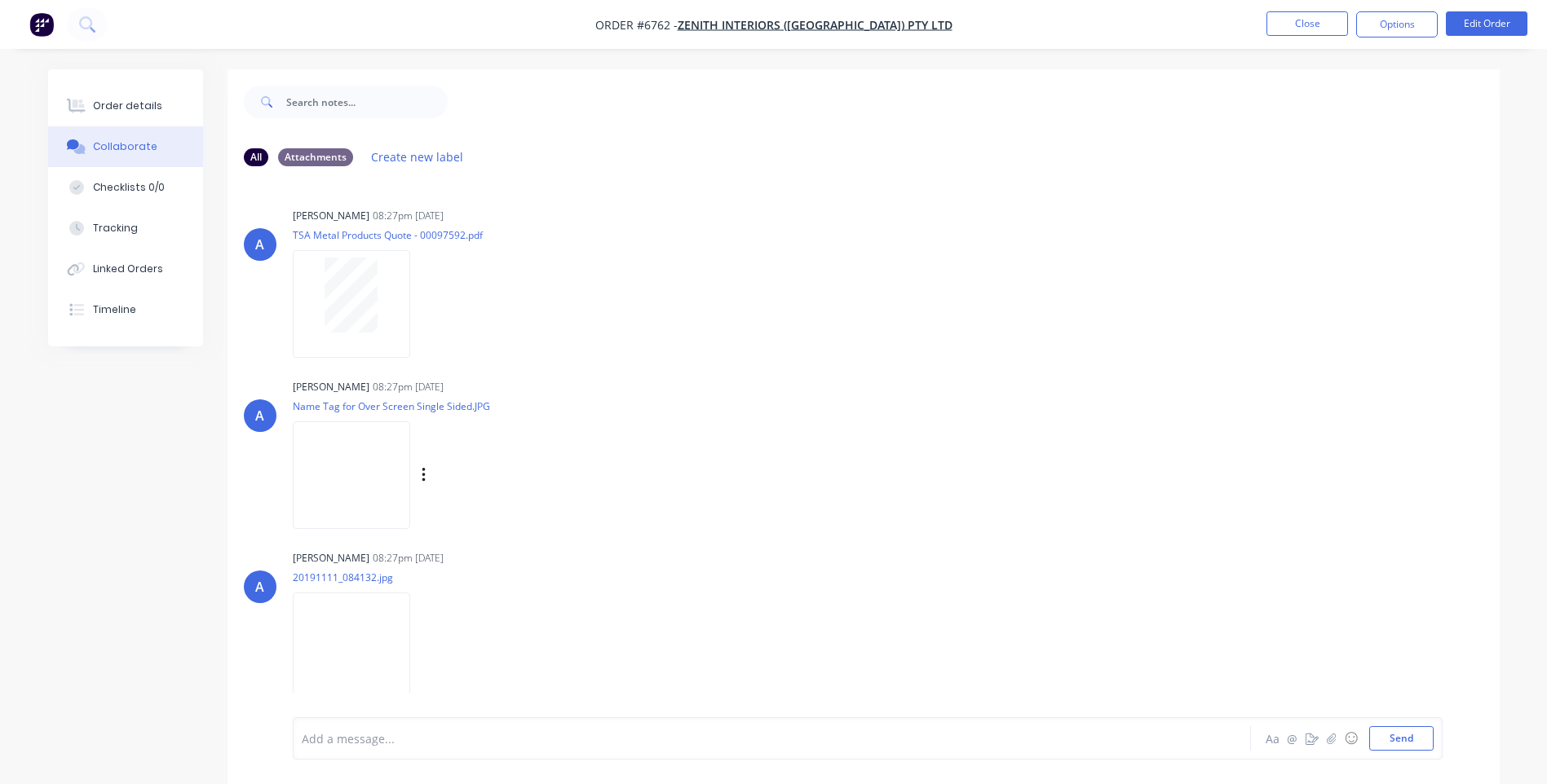
click at [347, 468] on img at bounding box center [351, 475] width 117 height 107
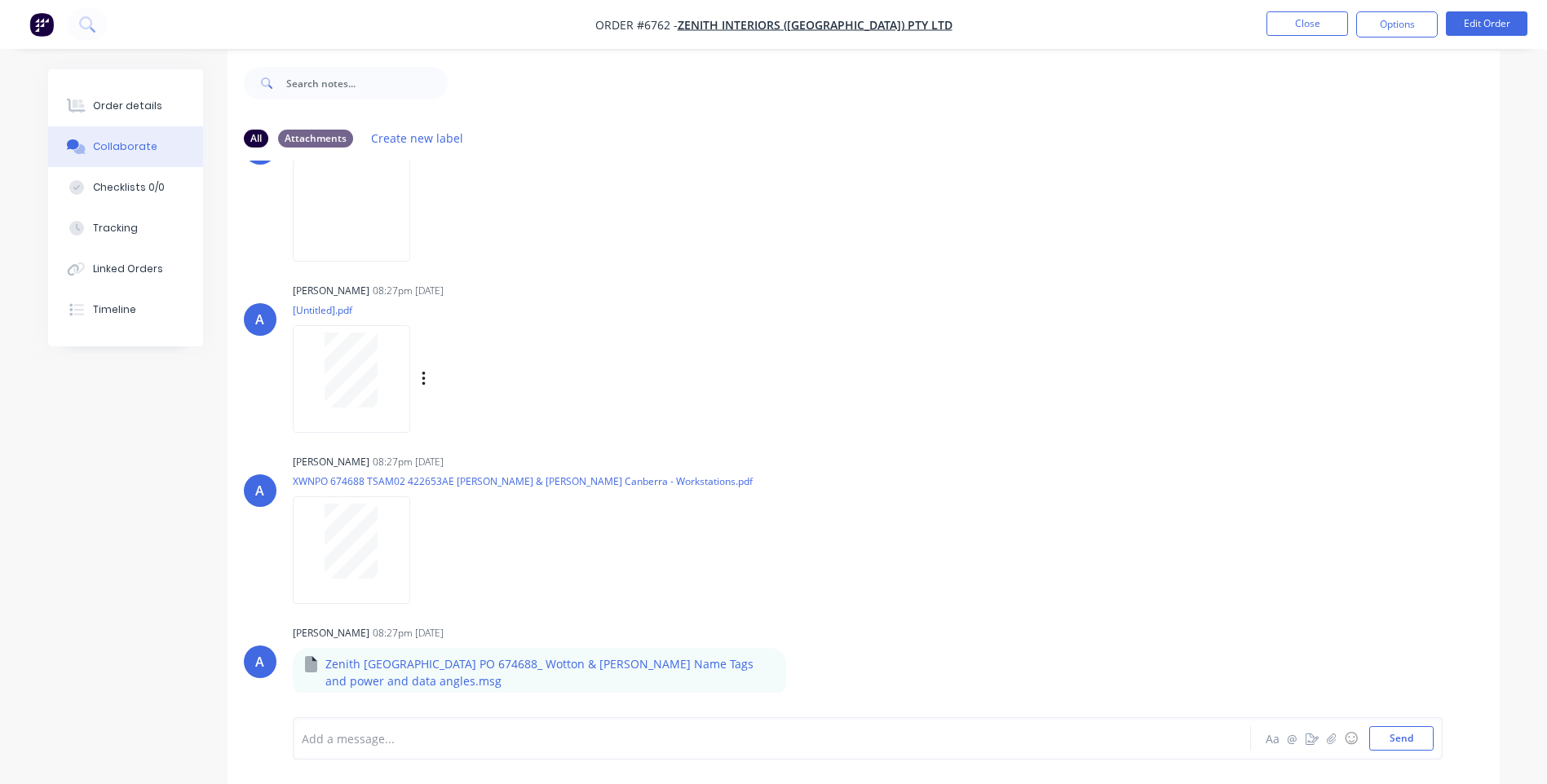
scroll to position [24, 0]
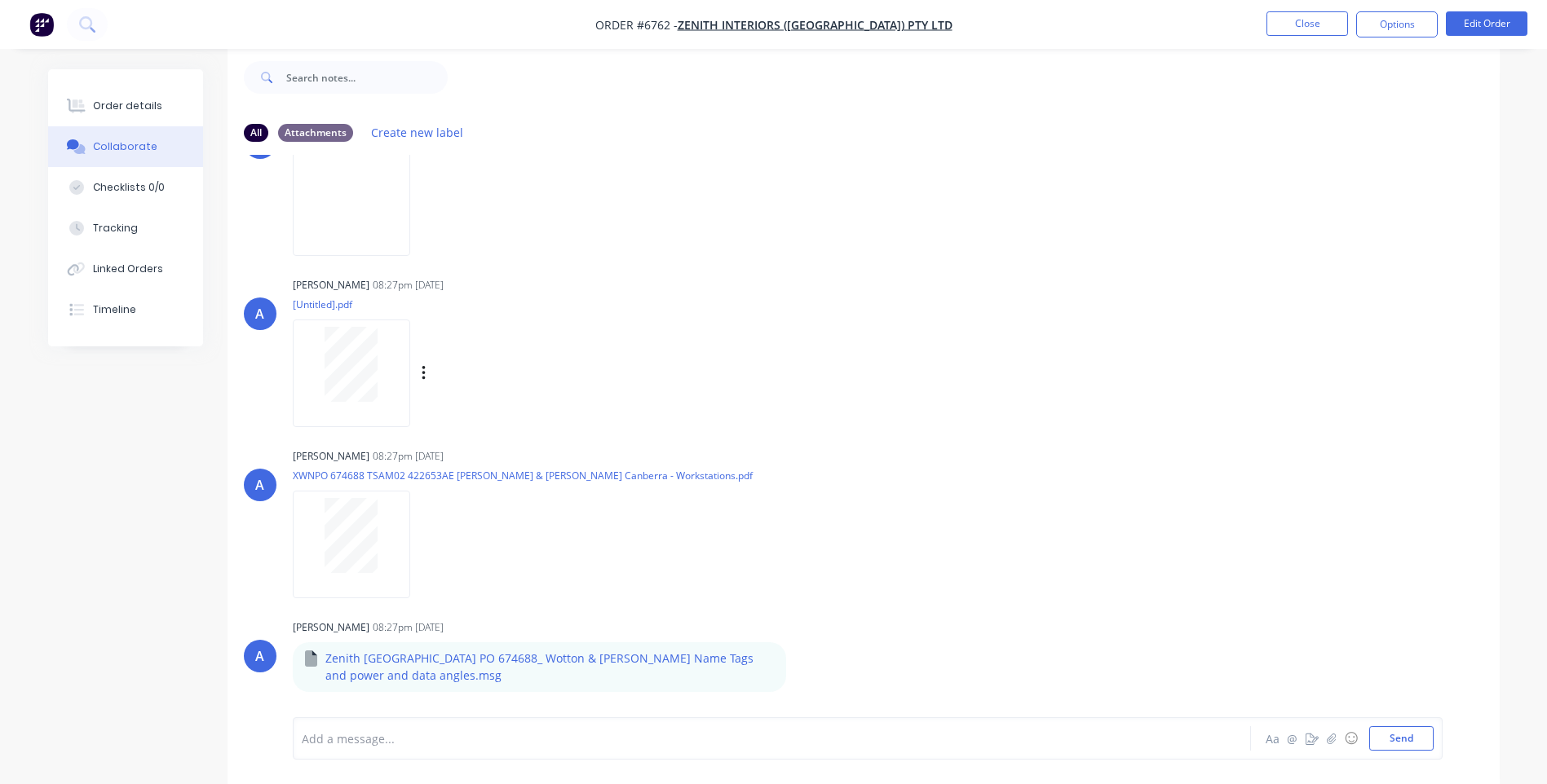
click at [380, 362] on div at bounding box center [352, 364] width 103 height 75
click at [698, 669] on icon "button" at bounding box center [701, 667] width 5 height 19
click at [718, 671] on button "Download" at bounding box center [808, 669] width 183 height 36
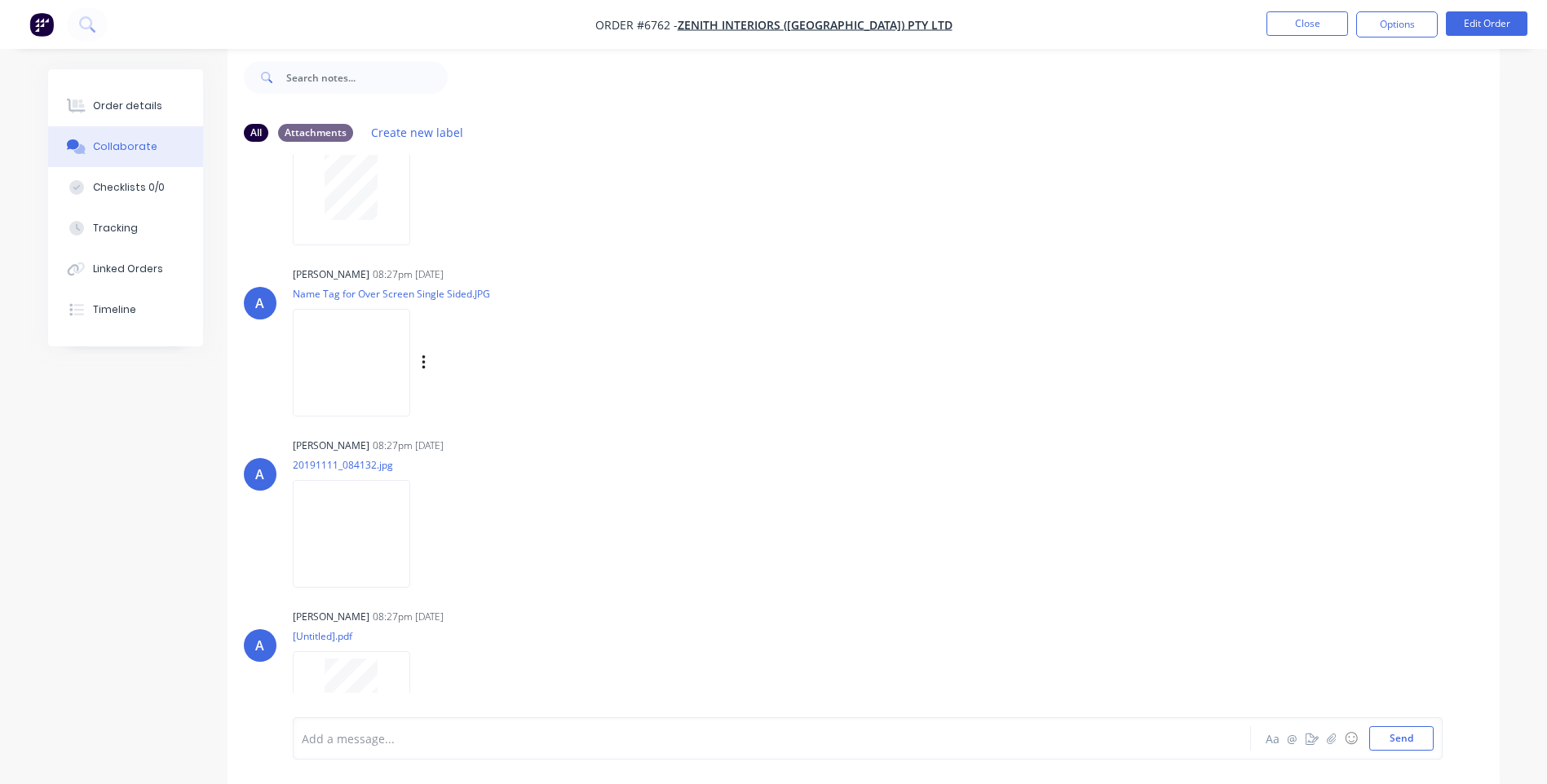
scroll to position [244, 0]
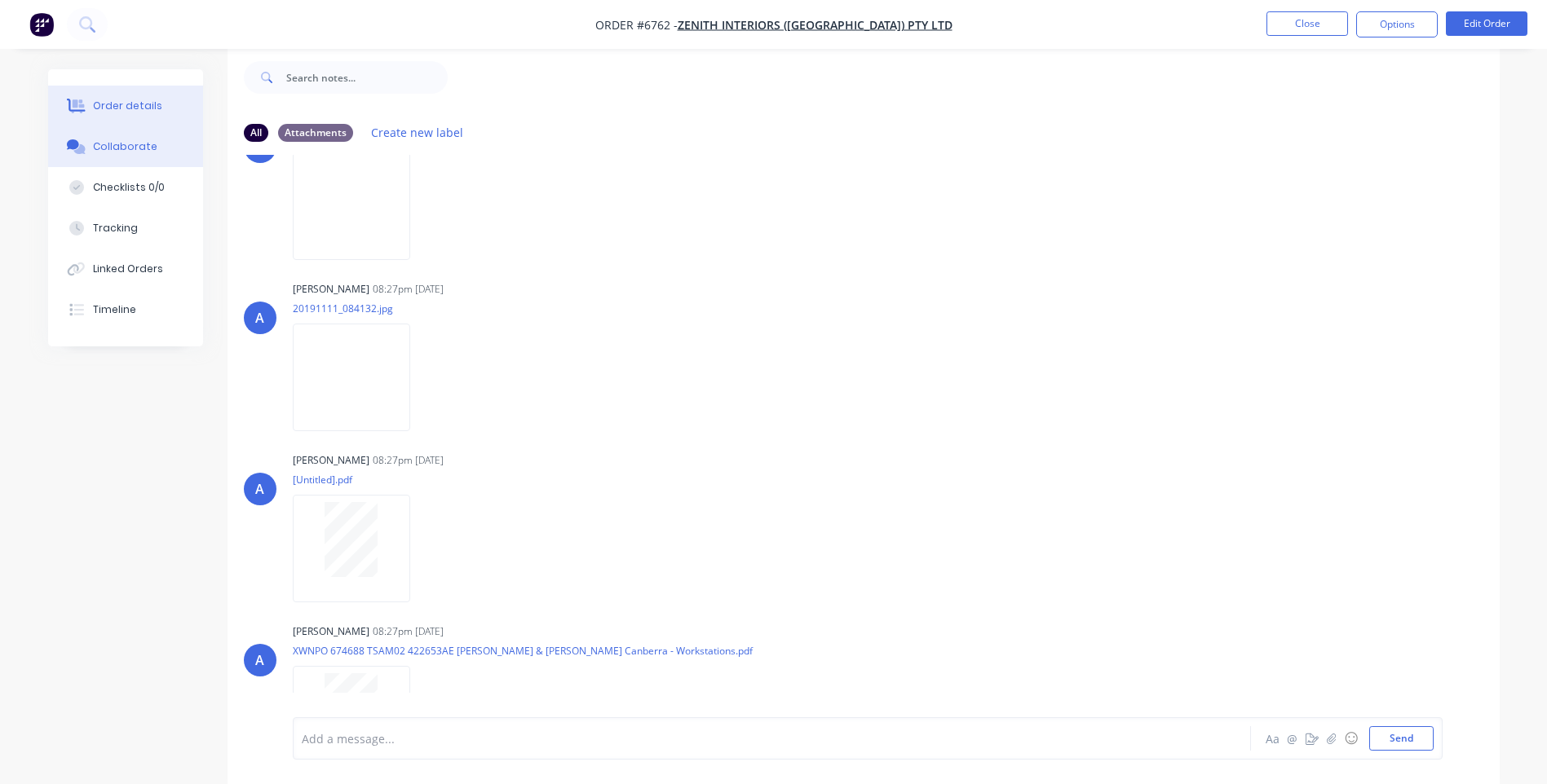
click at [135, 104] on div "Order details" at bounding box center [127, 105] width 69 height 14
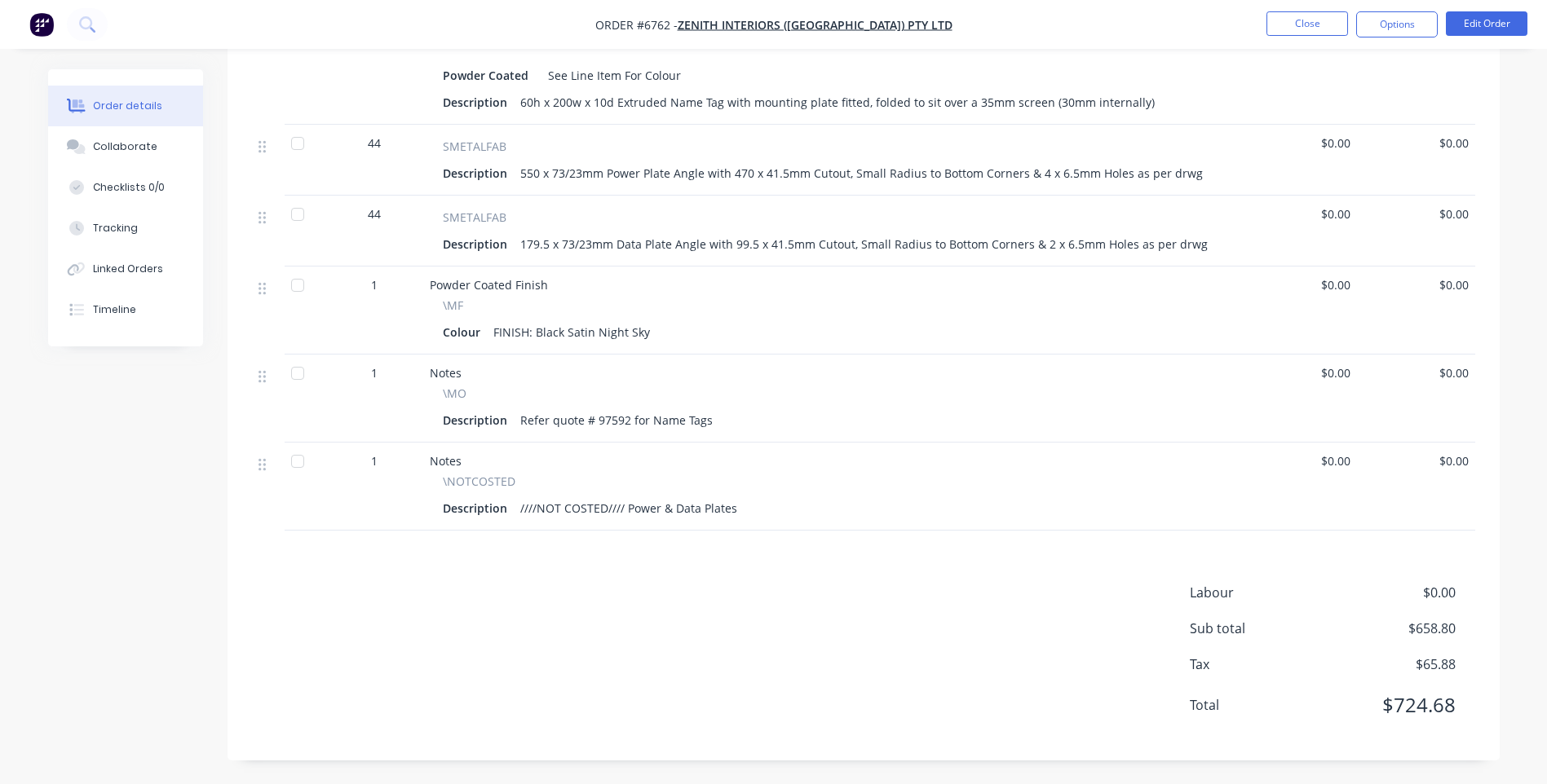
scroll to position [761, 0]
